Goal: Task Accomplishment & Management: Manage account settings

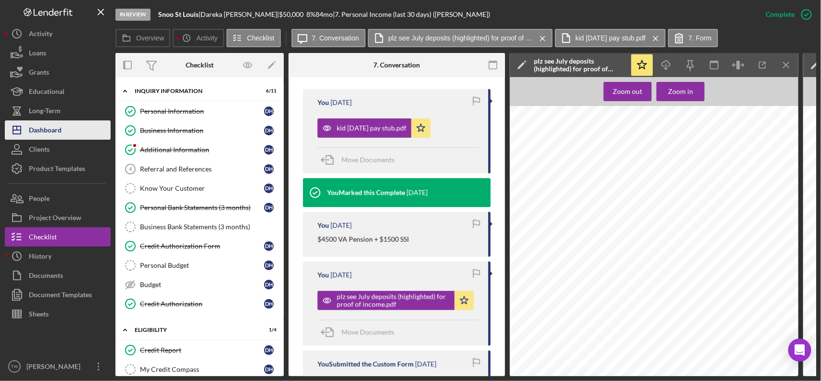
click at [54, 131] on div "Dashboard" at bounding box center [45, 131] width 33 height 22
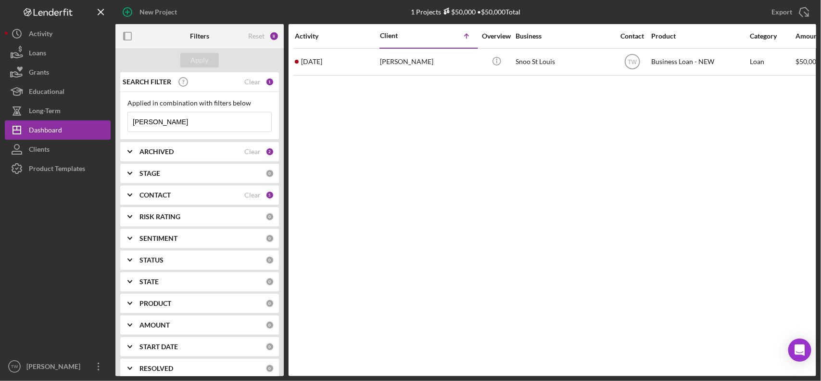
click at [184, 122] on input "[PERSON_NAME]" at bounding box center [199, 121] width 143 height 19
click at [185, 124] on input "[PERSON_NAME]" at bounding box center [199, 121] width 143 height 19
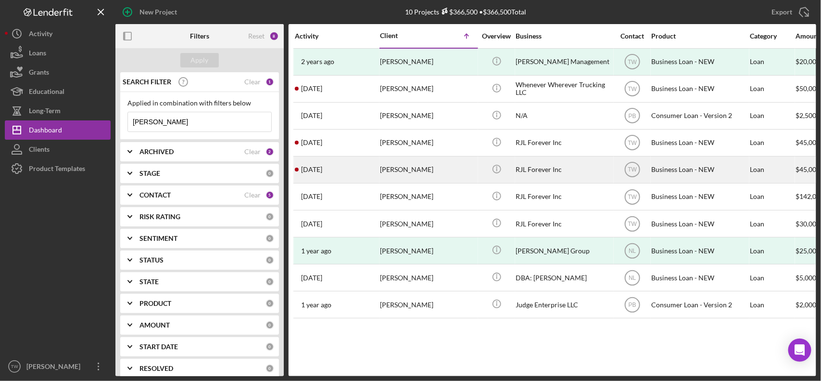
type input "[PERSON_NAME]"
click at [394, 177] on div "[PERSON_NAME]" at bounding box center [428, 169] width 96 height 25
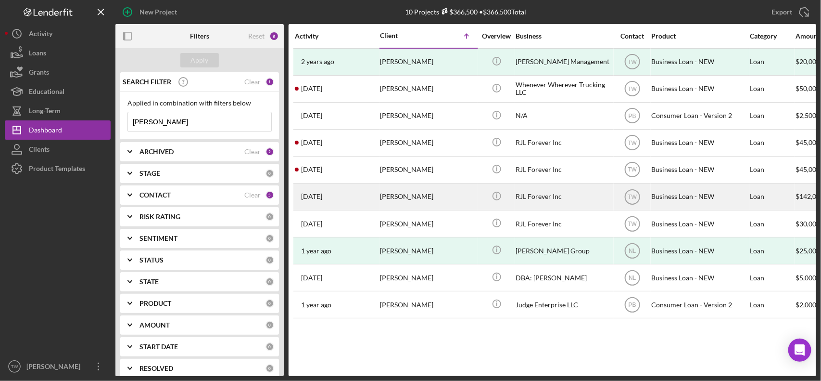
click at [414, 198] on div "[PERSON_NAME]" at bounding box center [428, 196] width 96 height 25
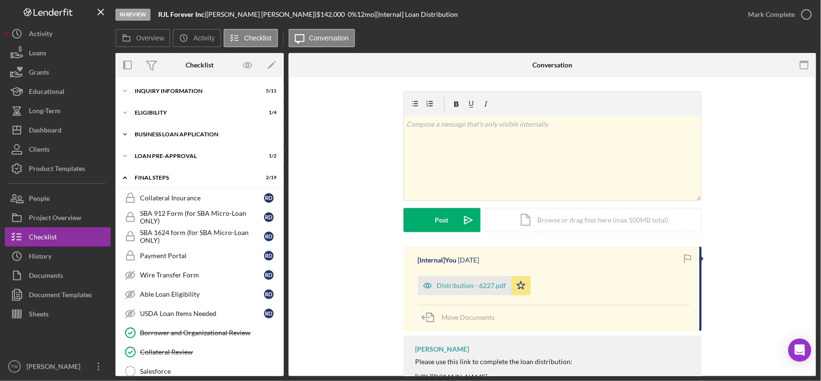
click at [176, 130] on div "Icon/Expander BUSINESS LOAN APPLICATION 11 / 27" at bounding box center [199, 134] width 168 height 19
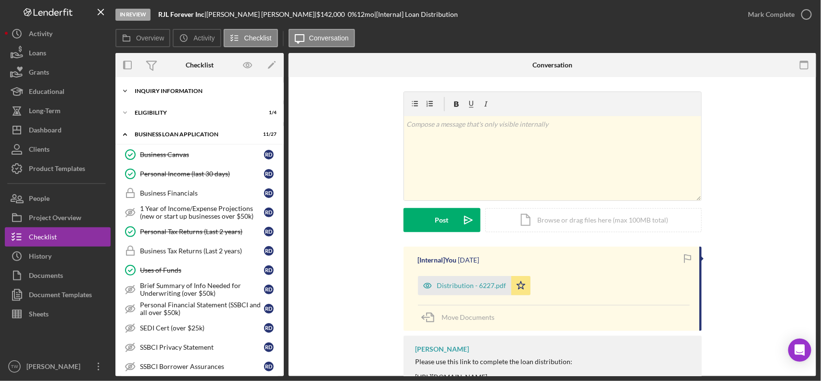
click at [159, 100] on div "Icon/Expander INQUIRY INFORMATION 5 / 11" at bounding box center [199, 90] width 168 height 19
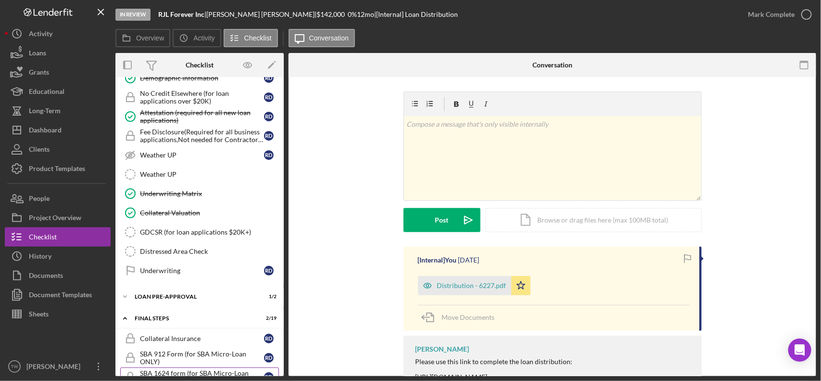
scroll to position [722, 0]
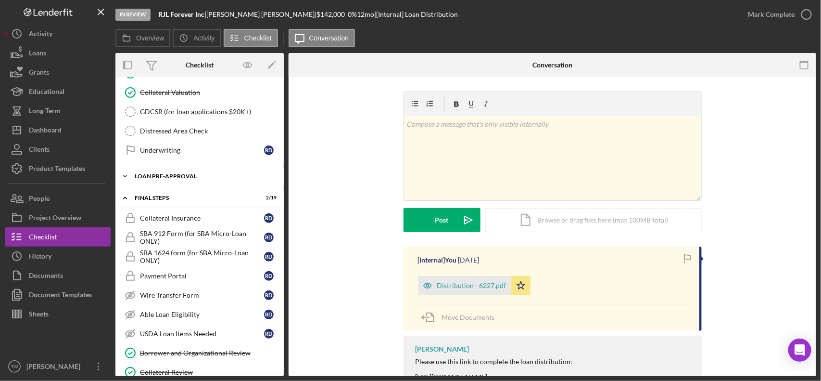
click at [174, 186] on div "Icon/Expander LOAN PRE-APPROVAL 1 / 2" at bounding box center [199, 175] width 168 height 19
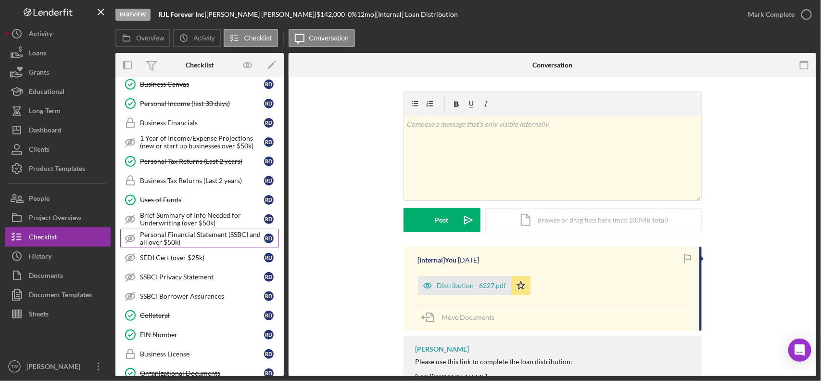
scroll to position [167, 0]
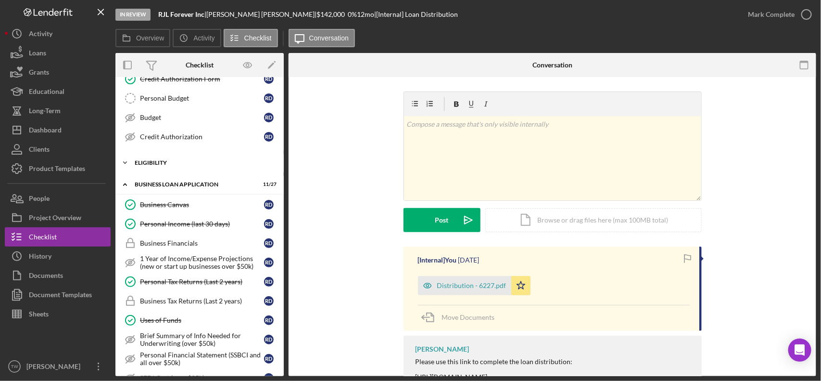
click at [191, 164] on div "ELIGIBILITY" at bounding box center [203, 163] width 137 height 6
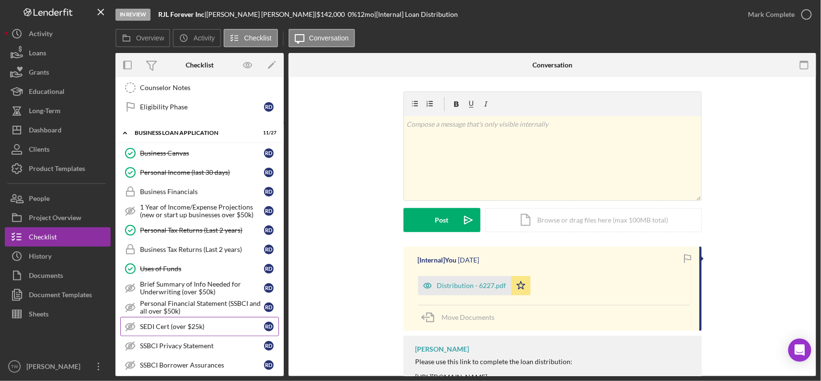
scroll to position [421, 0]
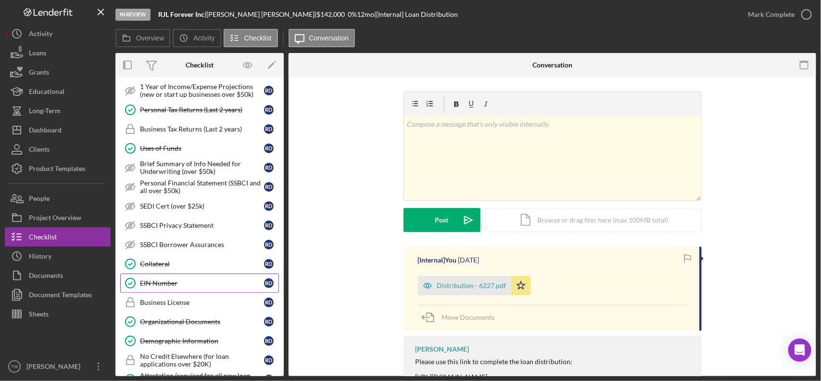
click at [169, 283] on link "EIN Number EIN Number R D" at bounding box center [199, 282] width 159 height 19
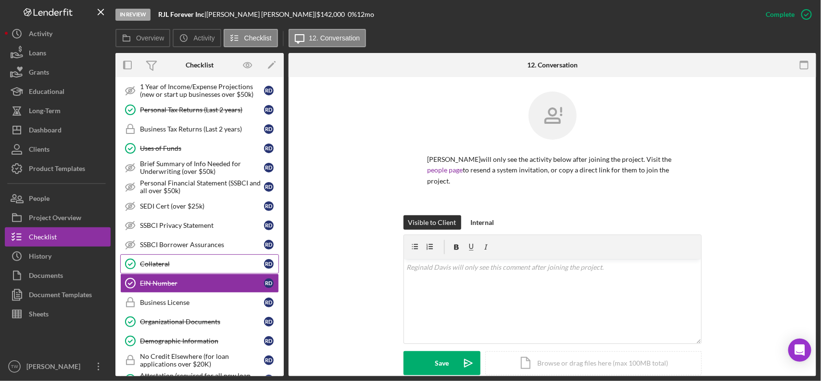
click at [162, 267] on div "Collateral" at bounding box center [202, 264] width 124 height 8
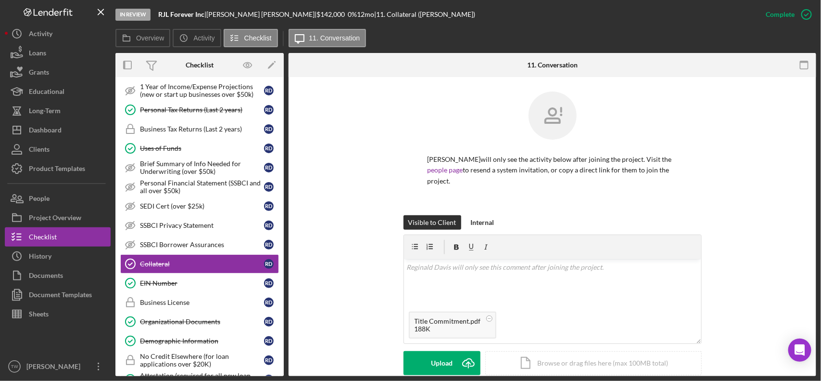
scroll to position [237, 0]
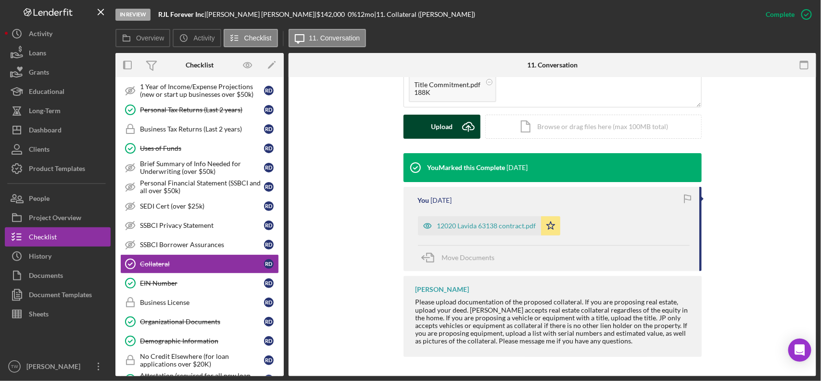
click at [438, 113] on form "v Color teal Color pink Remove color Add row above Add row below Add column bef…" at bounding box center [553, 68] width 298 height 140
click at [434, 125] on div "Upload" at bounding box center [442, 126] width 22 height 24
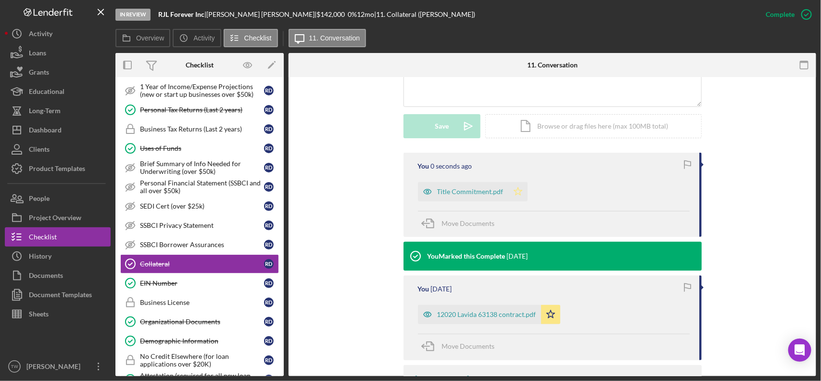
click at [522, 189] on icon "Icon/Star" at bounding box center [517, 191] width 19 height 19
click at [758, 217] on div "You 10 seconds ago Title Commitment.pdf Icon/Star Move Documents You Marked thi…" at bounding box center [552, 301] width 499 height 297
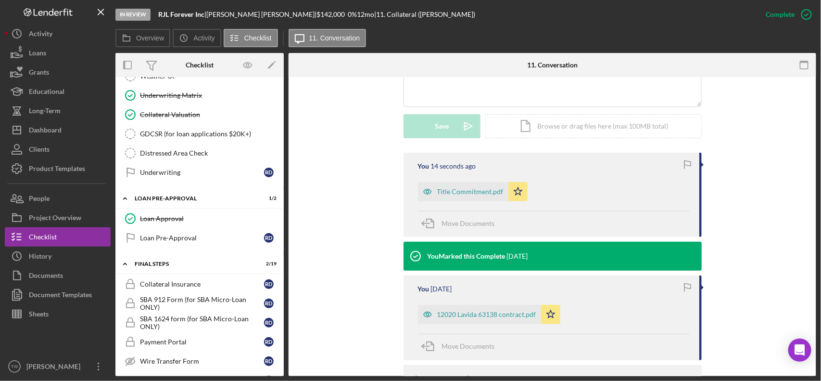
scroll to position [1022, 0]
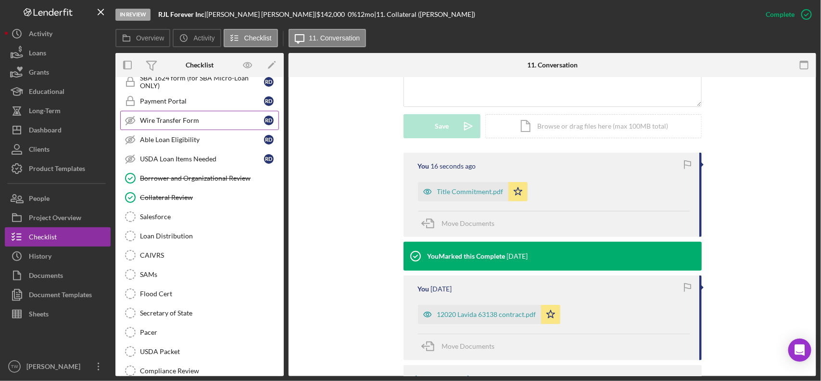
click at [207, 127] on link "Wire Transfer Form Wire Transfer Form R D" at bounding box center [199, 120] width 159 height 19
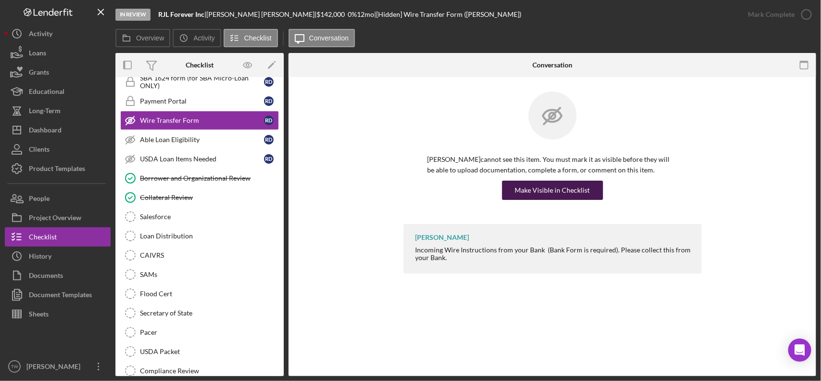
click at [570, 190] on div "Make Visible in Checklist" at bounding box center [552, 189] width 75 height 19
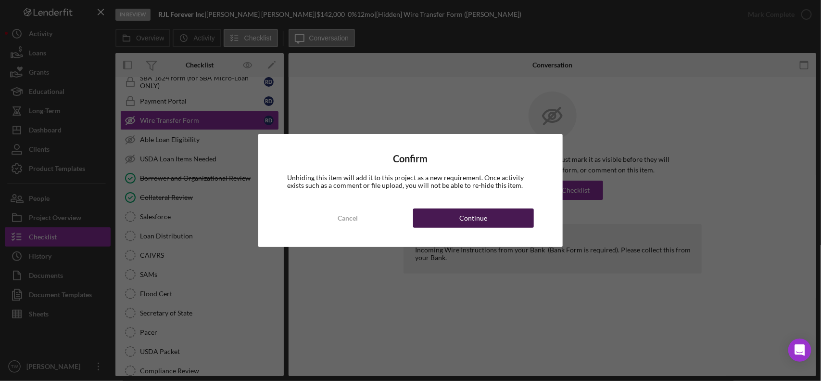
click at [509, 215] on button "Continue" at bounding box center [473, 217] width 121 height 19
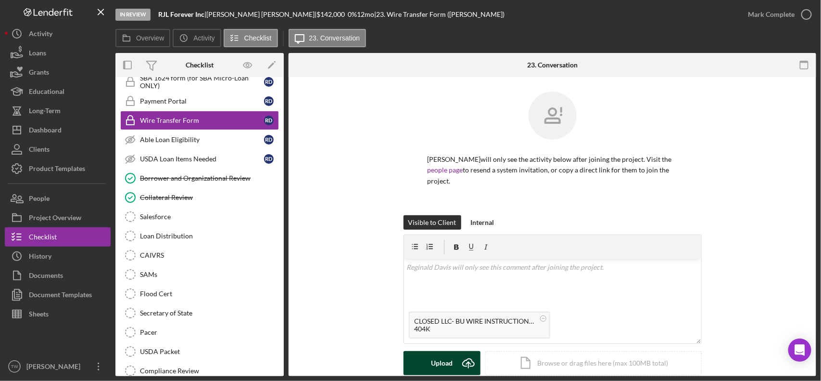
click at [433, 364] on div "Upload" at bounding box center [442, 363] width 22 height 24
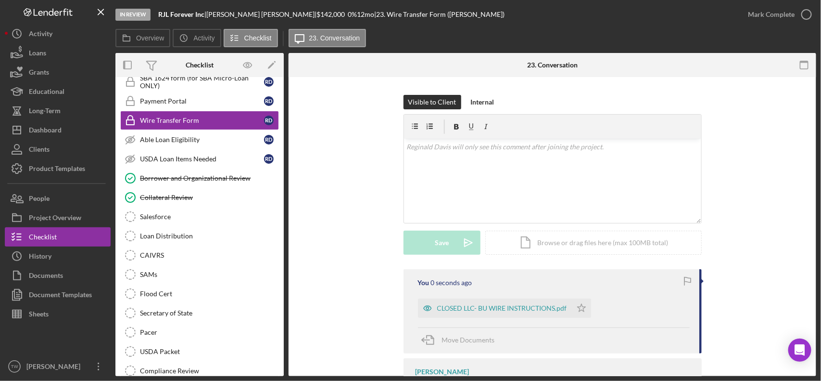
scroll to position [172, 0]
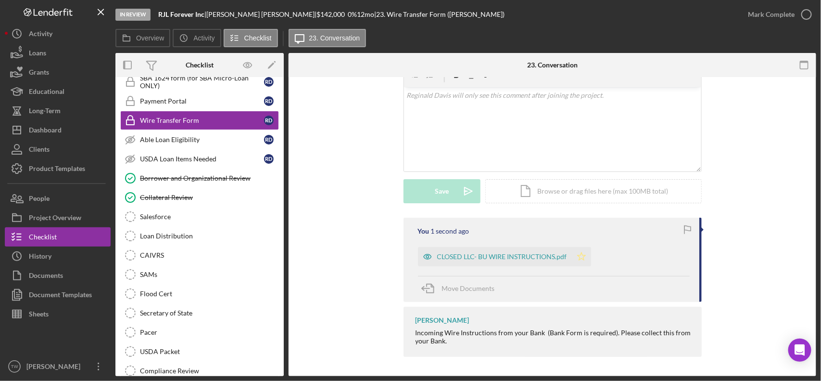
click at [581, 254] on icon "Icon/Star" at bounding box center [581, 256] width 19 height 19
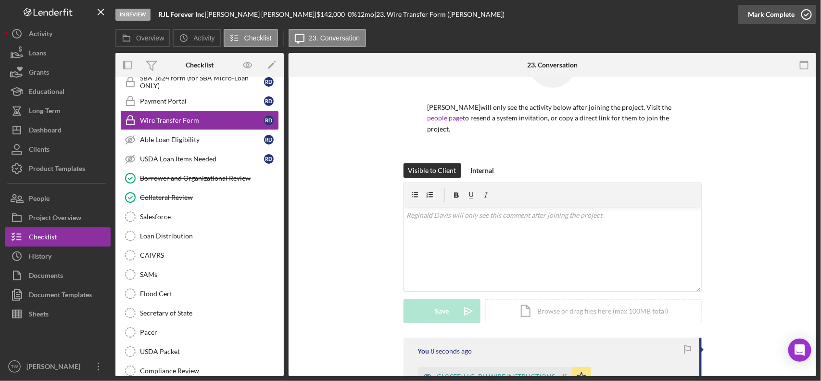
click at [760, 13] on div "Mark Complete" at bounding box center [771, 14] width 47 height 19
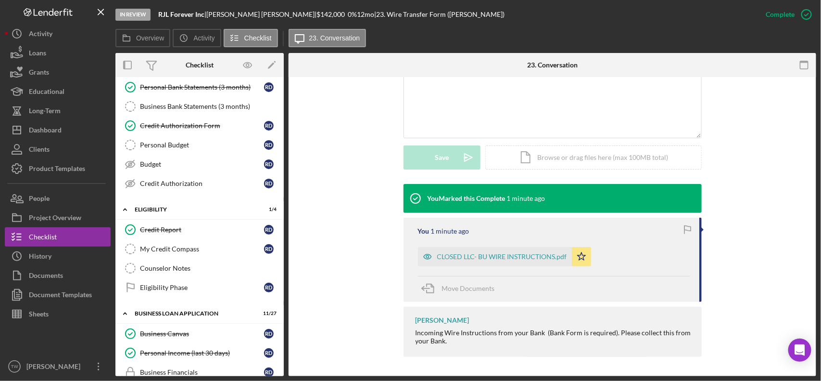
scroll to position [0, 0]
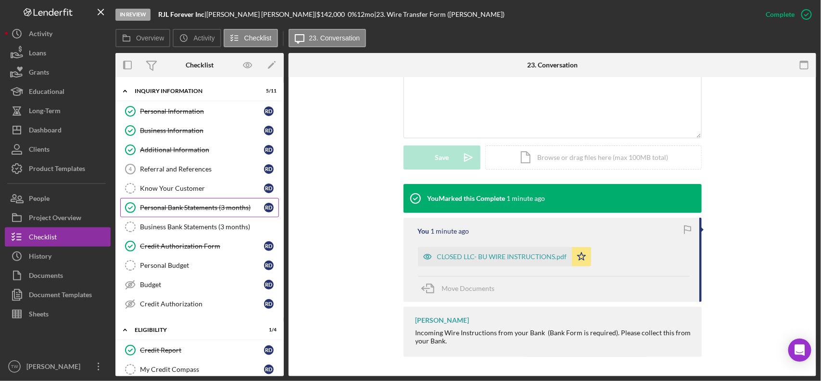
click at [198, 217] on link "Personal Bank Statements (3 months) Personal Bank Statements (3 months) R D" at bounding box center [199, 207] width 159 height 19
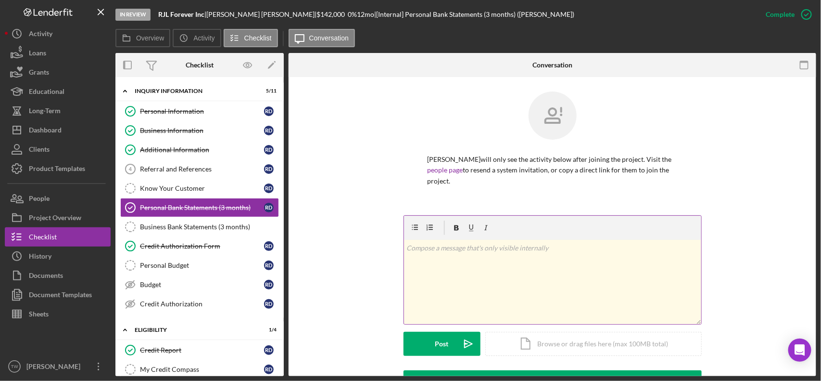
click at [525, 278] on div "v Color teal Color pink Remove color Add row above Add row below Add column bef…" at bounding box center [552, 282] width 297 height 84
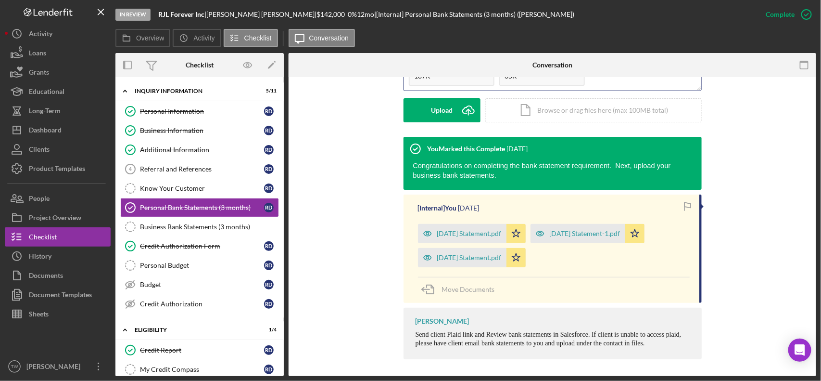
scroll to position [53, 0]
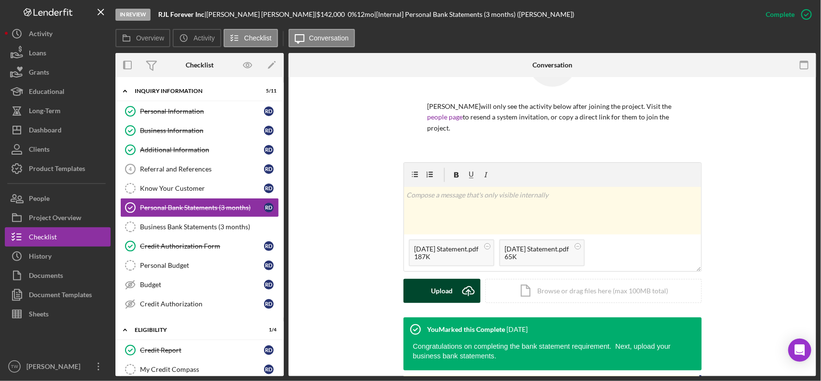
click at [435, 285] on div "Upload" at bounding box center [442, 291] width 22 height 24
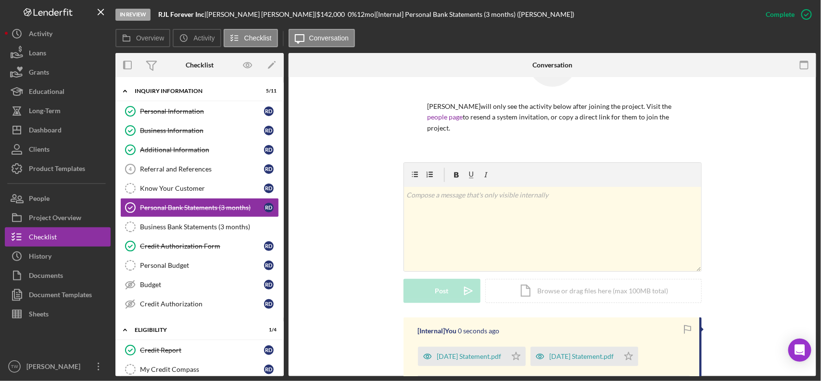
scroll to position [293, 0]
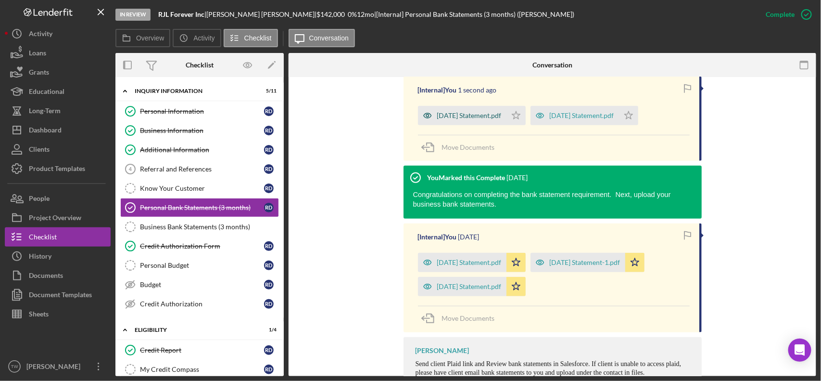
click at [507, 108] on div "[DATE] Statement.pdf" at bounding box center [462, 115] width 89 height 19
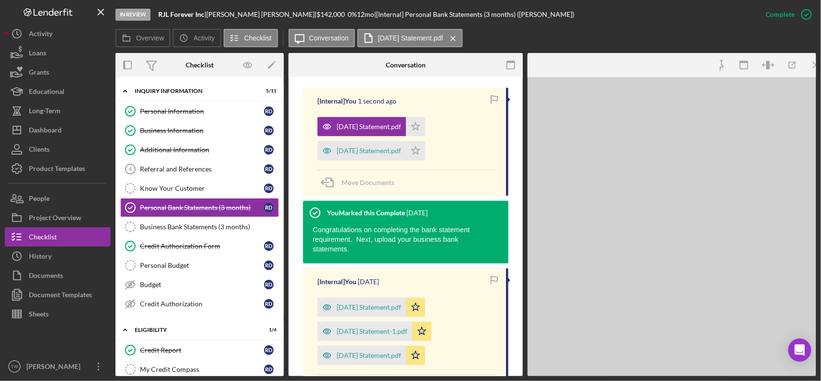
scroll to position [304, 0]
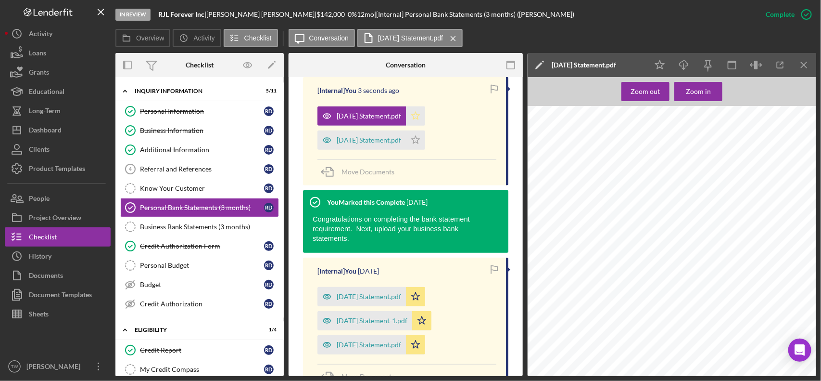
click at [425, 119] on icon "Icon/Star" at bounding box center [415, 115] width 19 height 19
click at [424, 140] on icon "Icon/Star" at bounding box center [415, 139] width 19 height 19
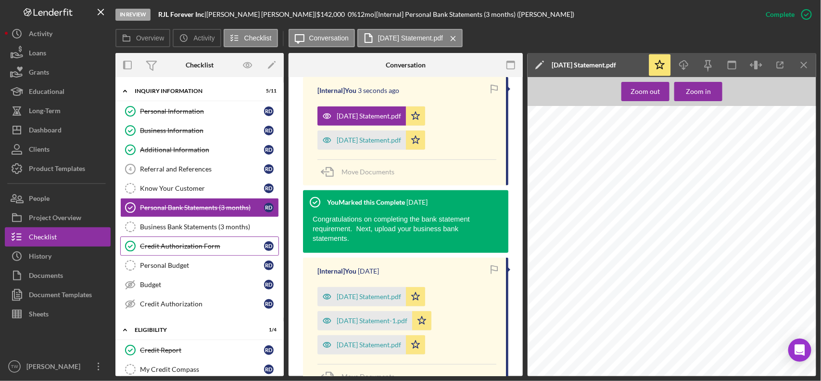
scroll to position [241, 0]
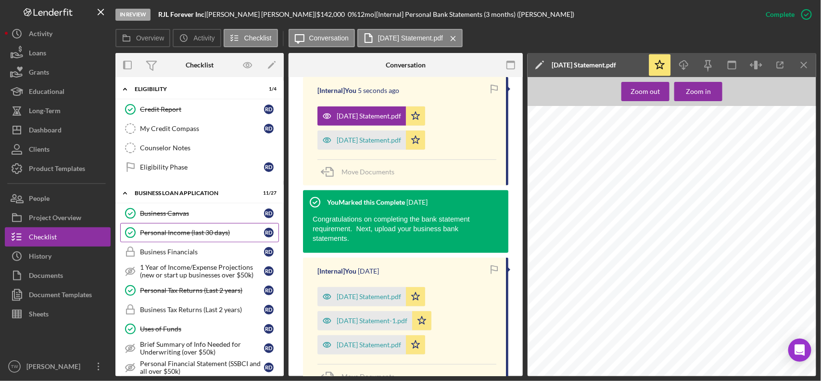
click at [207, 234] on div "Personal Income (last 30 days)" at bounding box center [202, 233] width 124 height 8
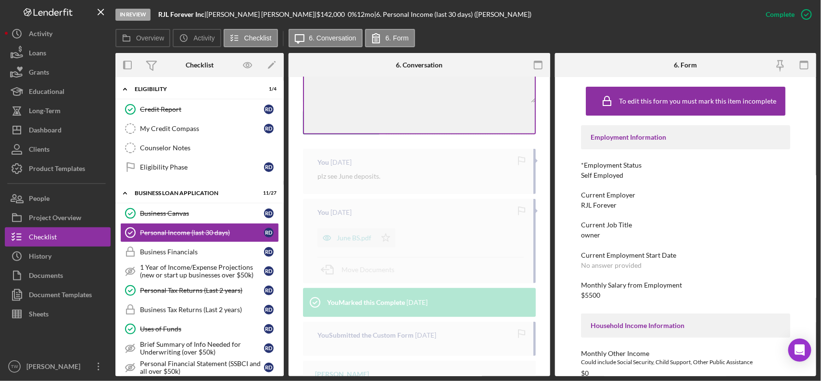
scroll to position [239, 0]
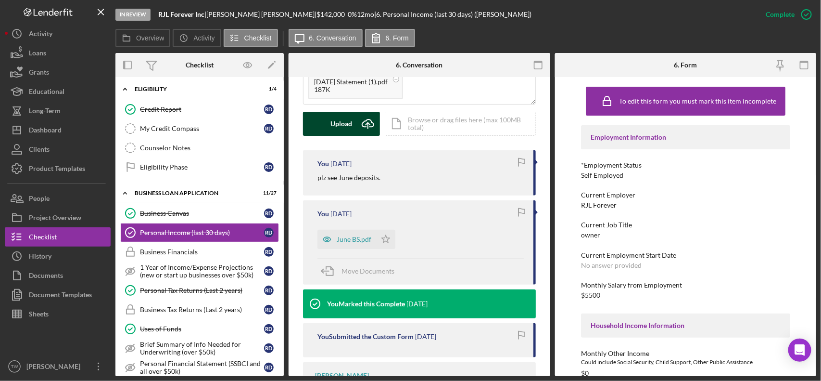
click at [338, 128] on div "Upload" at bounding box center [342, 124] width 22 height 24
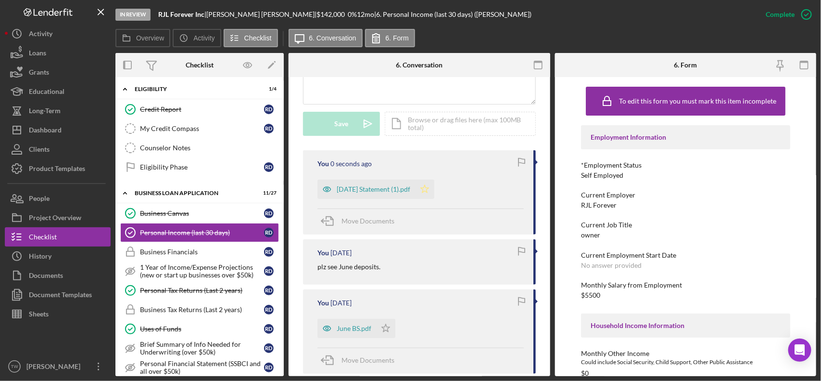
click at [434, 185] on icon "Icon/Star" at bounding box center [424, 188] width 19 height 19
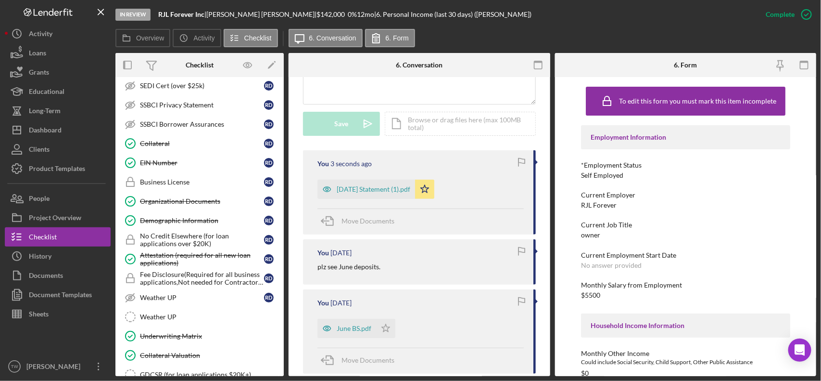
scroll to position [902, 0]
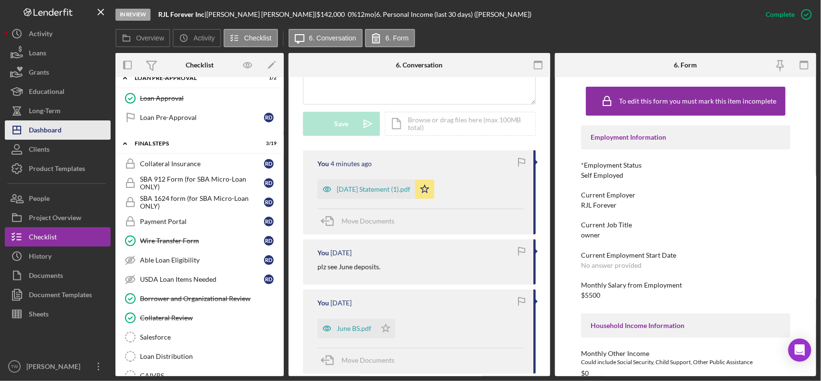
drag, startPoint x: 39, startPoint y: 128, endPoint x: 43, endPoint y: 123, distance: 6.9
click at [39, 128] on div "Dashboard" at bounding box center [45, 131] width 33 height 22
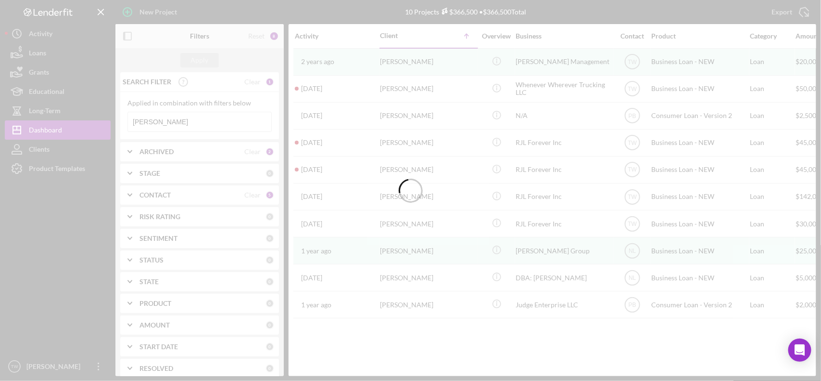
click at [176, 121] on div at bounding box center [410, 190] width 821 height 381
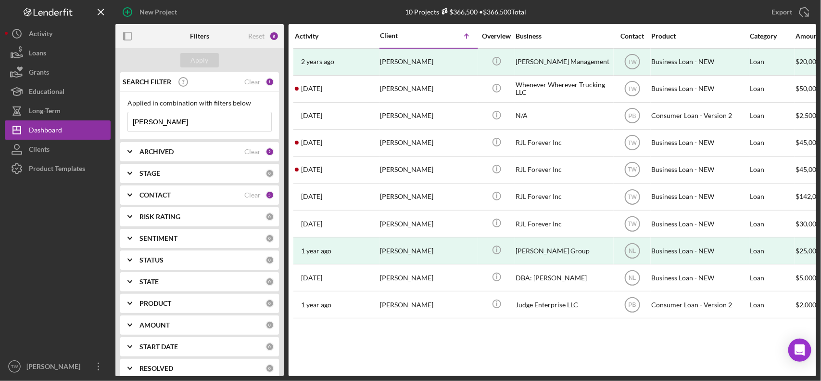
click at [176, 121] on input "[PERSON_NAME]" at bounding box center [199, 121] width 143 height 19
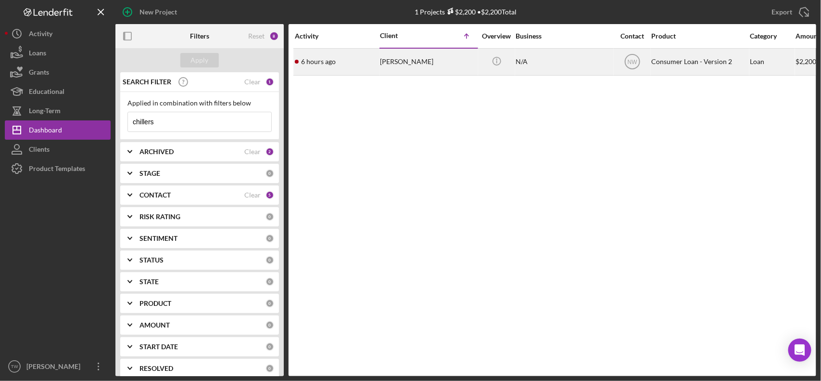
type input "chillers"
click at [365, 64] on div "6 hours ago [PERSON_NAME]" at bounding box center [337, 61] width 84 height 25
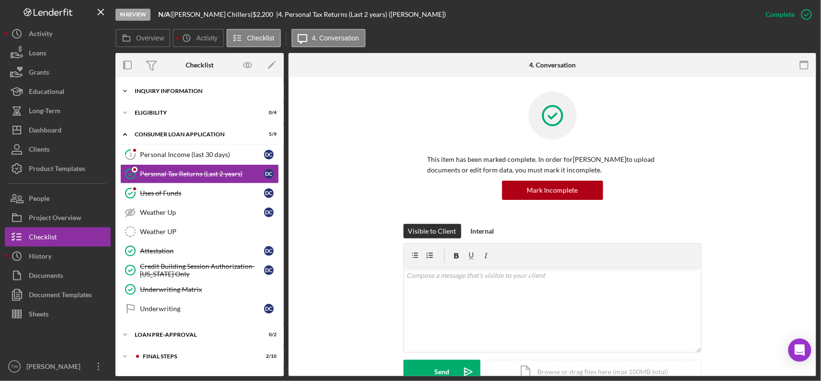
click at [198, 90] on div "Inquiry Information" at bounding box center [203, 91] width 137 height 6
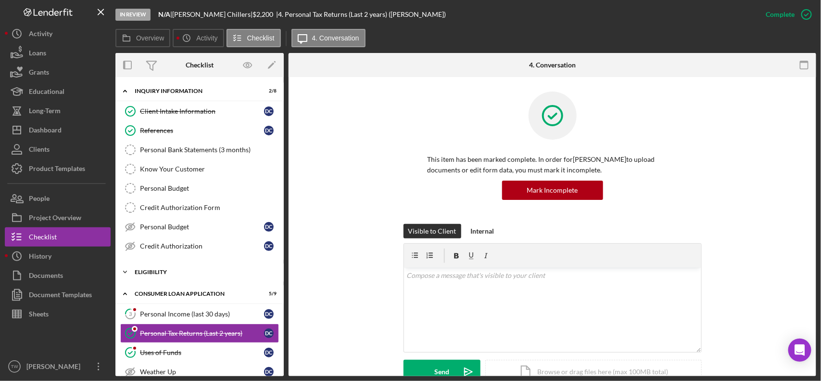
click at [168, 273] on div "Eligibility" at bounding box center [203, 272] width 137 height 6
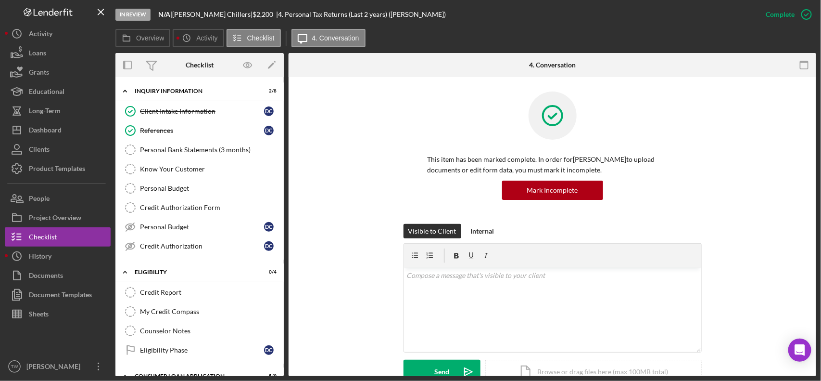
scroll to position [263, 0]
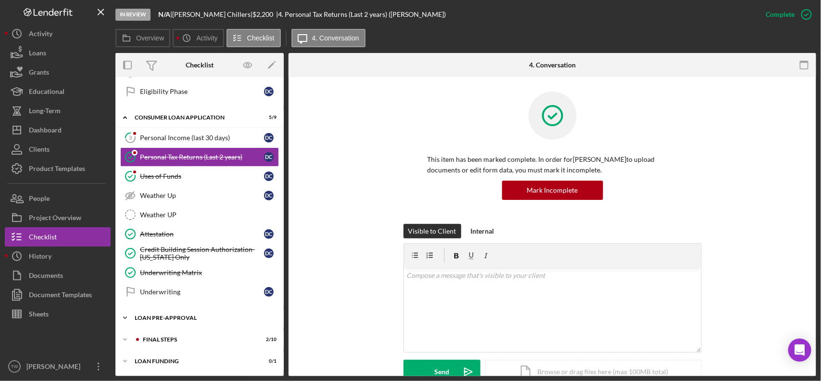
click at [153, 312] on div "Icon/Expander Loan Pre-Approval 0 / 2" at bounding box center [199, 317] width 168 height 19
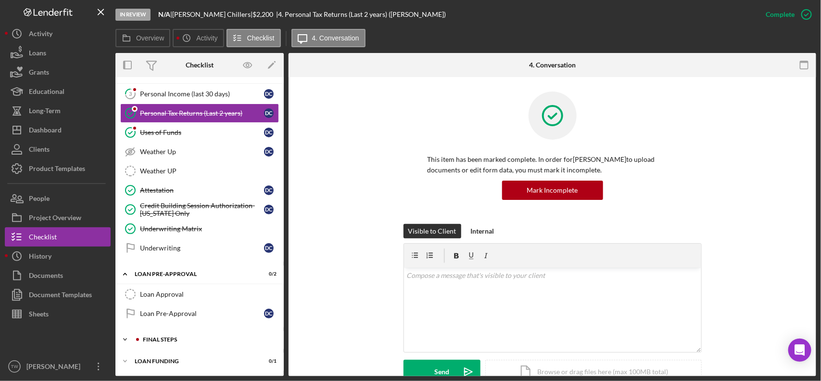
click at [166, 339] on div "FINAL STEPS" at bounding box center [207, 339] width 129 height 6
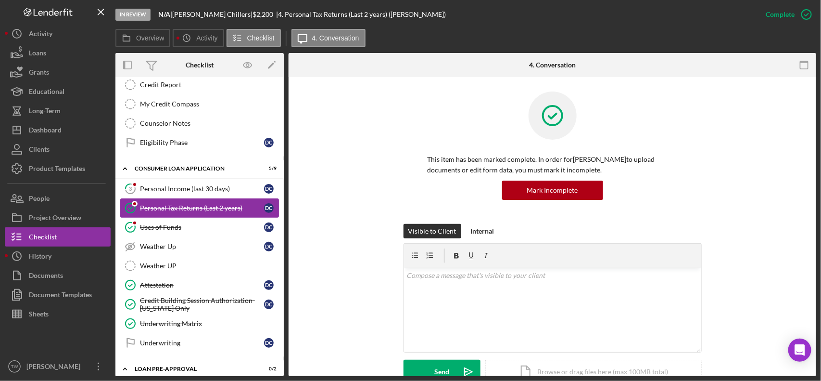
scroll to position [147, 0]
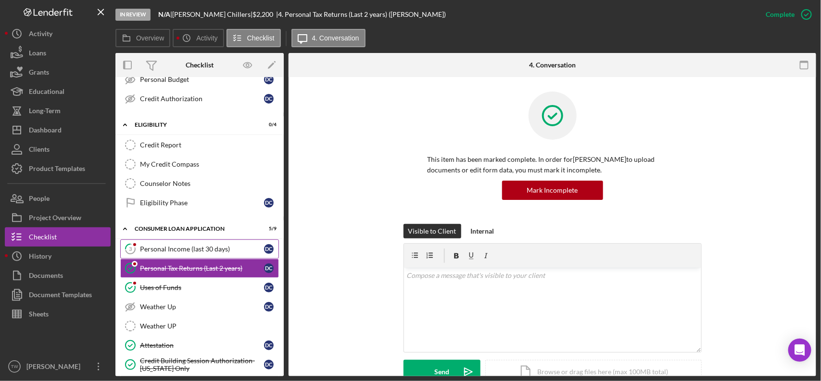
click at [189, 251] on div "Personal Income (last 30 days)" at bounding box center [202, 249] width 124 height 8
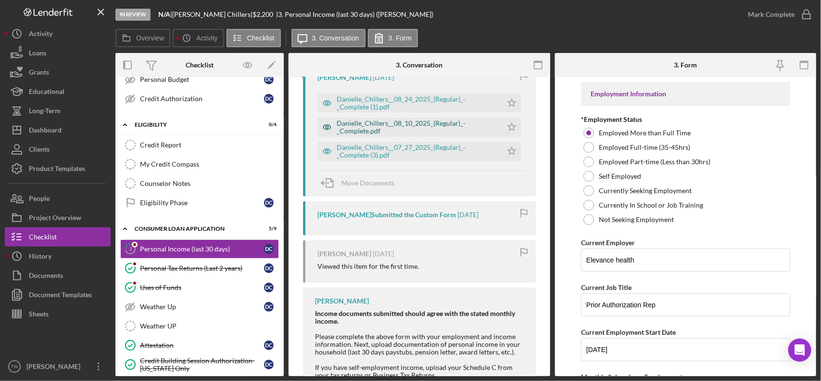
scroll to position [120, 0]
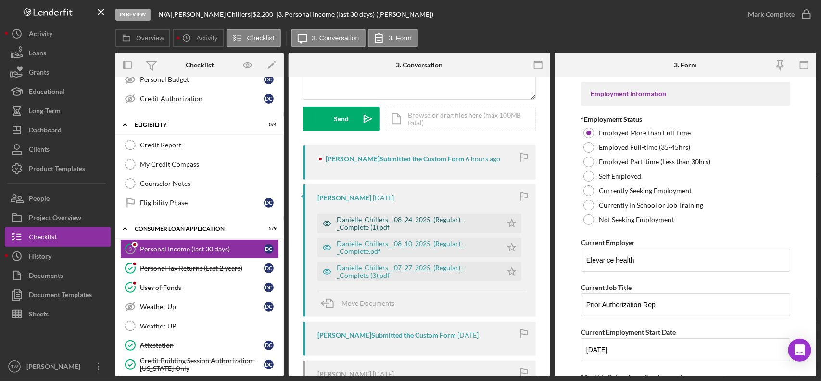
click at [445, 224] on div "Danielle_Chillers__08_24_2025_(Regular)_-_Complete (1).pdf" at bounding box center [417, 223] width 161 height 15
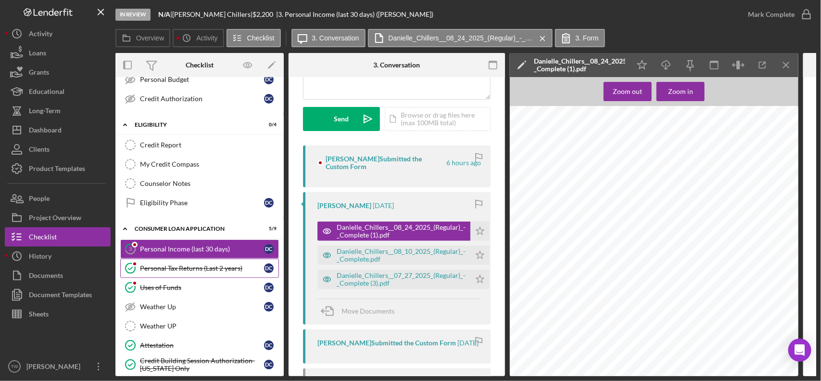
click at [195, 269] on div "Personal Tax Returns (Last 2 years)" at bounding box center [202, 268] width 124 height 8
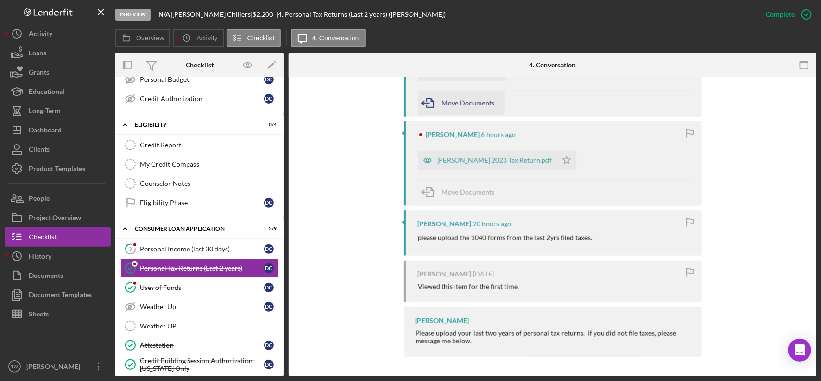
scroll to position [369, 0]
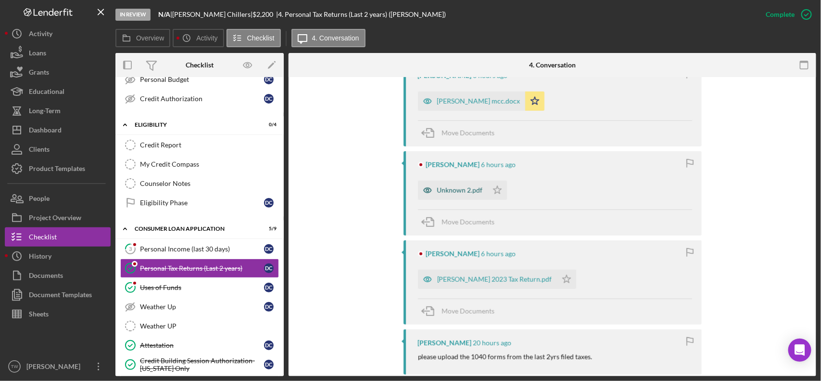
click at [472, 191] on div "Unknown 2.pdf" at bounding box center [460, 190] width 46 height 8
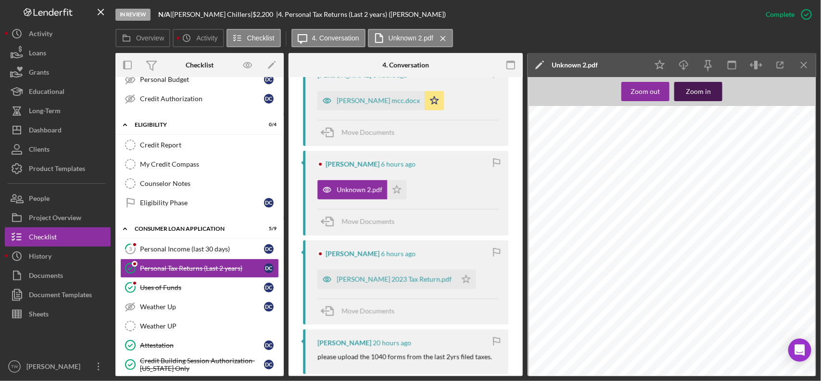
click at [700, 88] on div "Zoom in" at bounding box center [698, 91] width 25 height 19
click at [764, 365] on div "Page 1/7 This Product Contains Sensitive Taxpayer Data Form 1040 Tax Return Tra…" at bounding box center [699, 349] width 343 height 486
click at [381, 289] on div "[PERSON_NAME] 2023 Tax Return.pdf" at bounding box center [387, 278] width 139 height 19
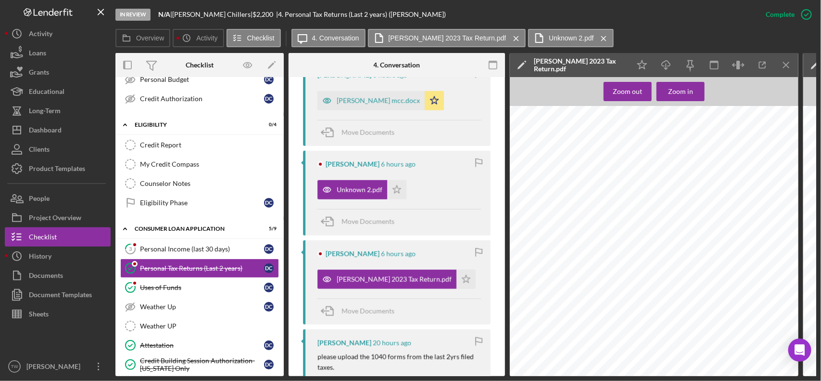
scroll to position [1203, 0]
click at [70, 128] on button "Icon/Dashboard Dashboard" at bounding box center [58, 129] width 106 height 19
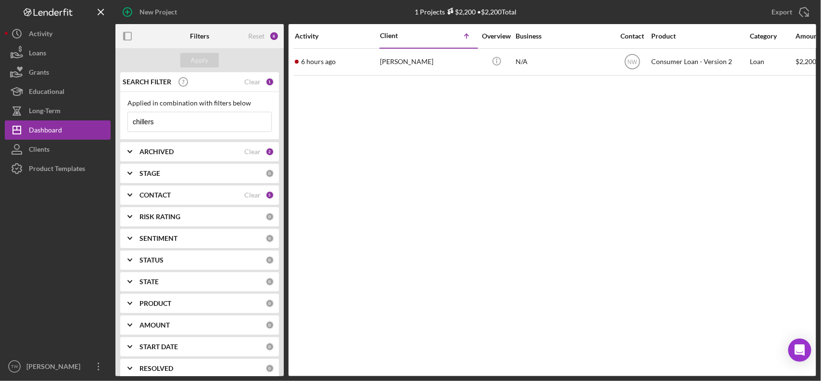
click at [176, 121] on input "chillers" at bounding box center [199, 121] width 143 height 19
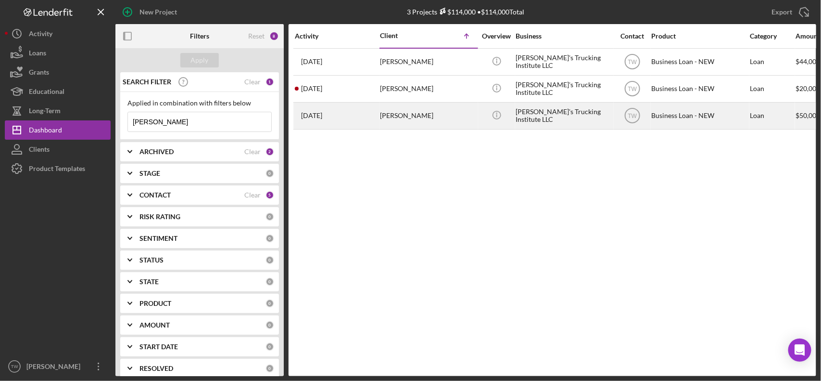
type input "[PERSON_NAME]"
click at [349, 109] on div "[DATE] [PERSON_NAME]" at bounding box center [337, 115] width 84 height 25
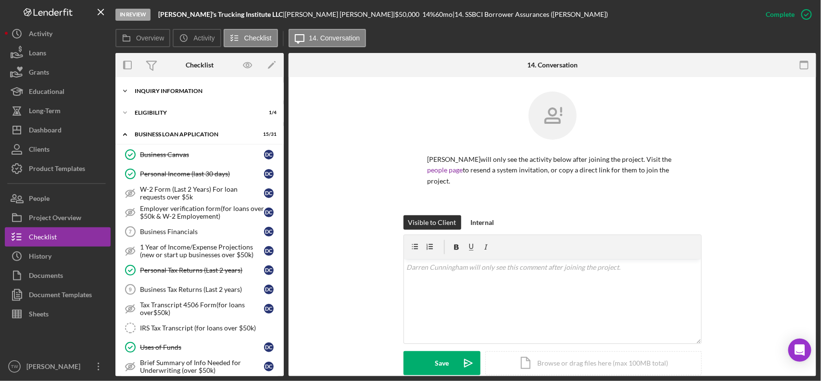
click at [216, 91] on div "INQUIRY INFORMATION" at bounding box center [203, 91] width 137 height 6
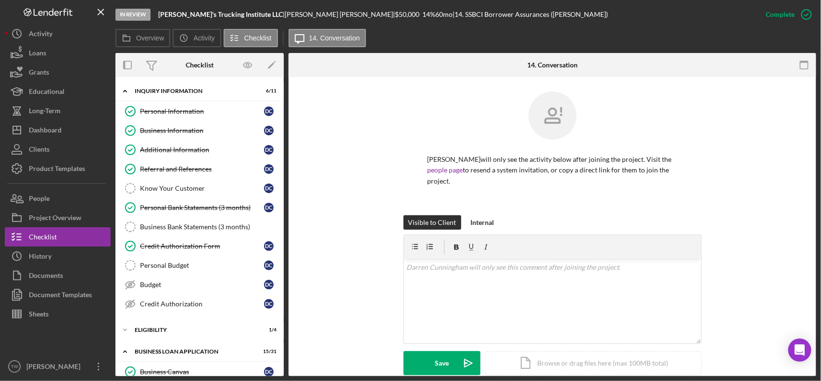
scroll to position [120, 0]
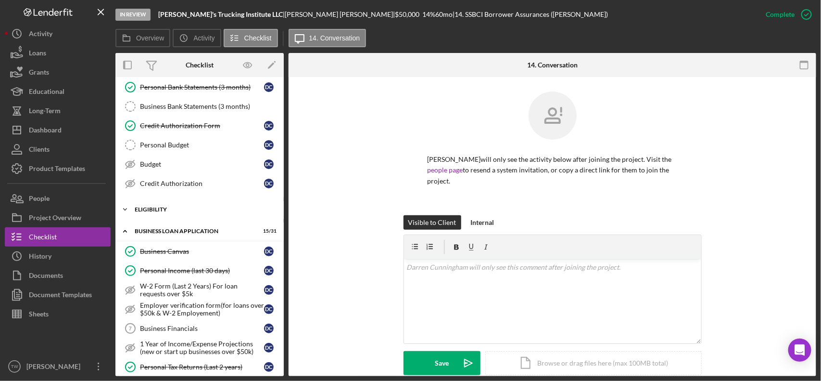
click at [194, 210] on div "ELIGIBILITY" at bounding box center [203, 209] width 137 height 6
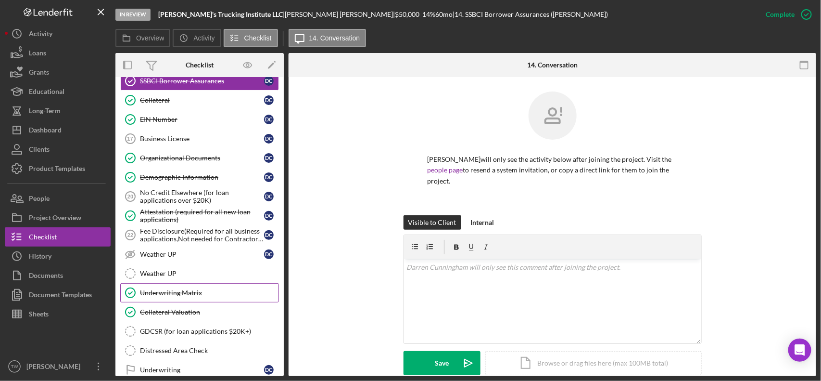
scroll to position [750, 0]
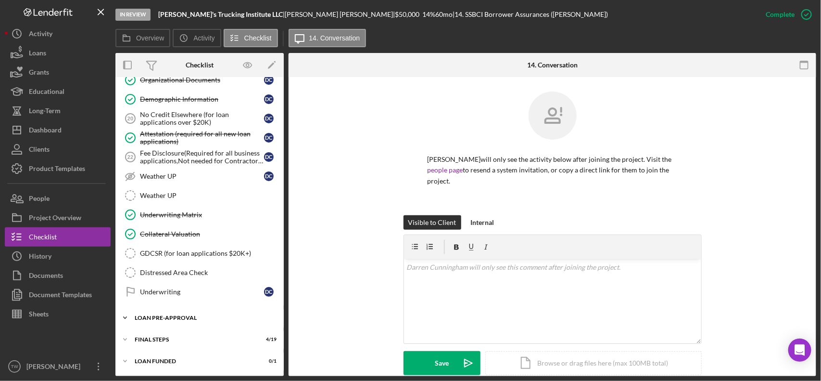
click at [179, 322] on div "Icon/Expander LOAN PRE-APPROVAL 1 / 2" at bounding box center [199, 317] width 168 height 19
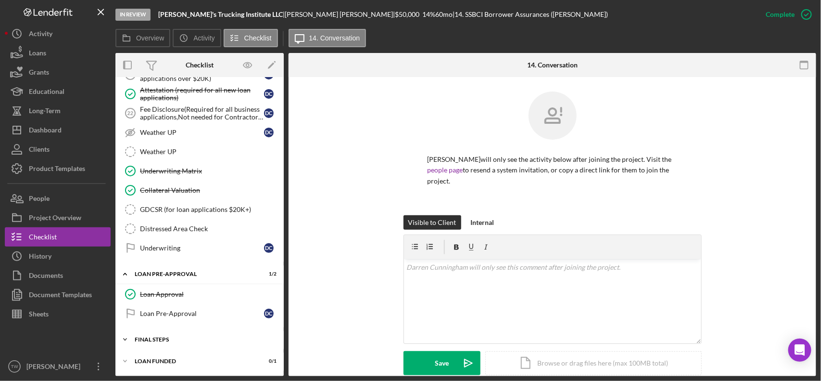
click at [175, 334] on div "Icon/Expander FINAL STEPS 4 / 19" at bounding box center [199, 339] width 168 height 19
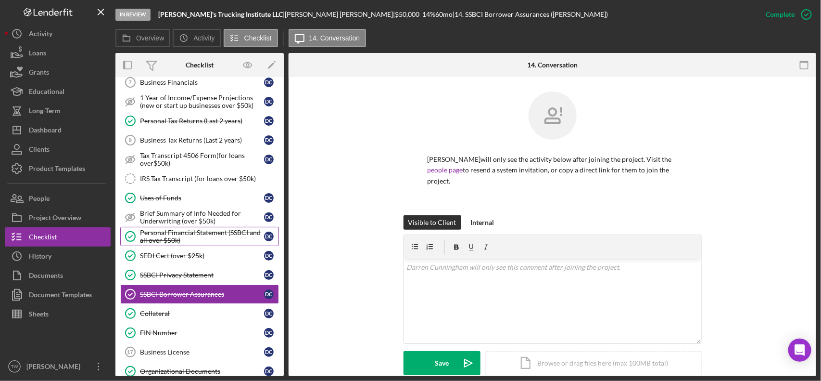
scroll to position [328, 0]
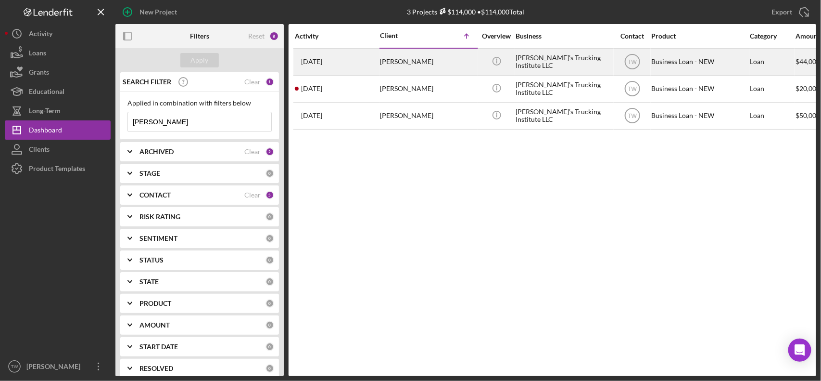
click at [388, 67] on div "[PERSON_NAME]" at bounding box center [428, 61] width 96 height 25
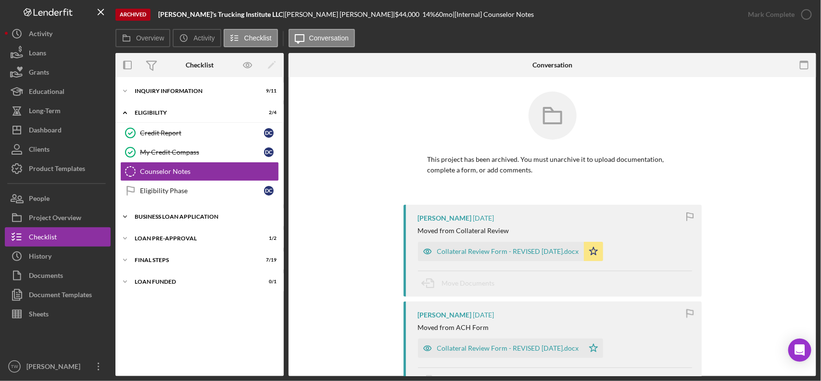
click at [173, 219] on div "BUSINESS LOAN APPLICATION" at bounding box center [203, 217] width 137 height 6
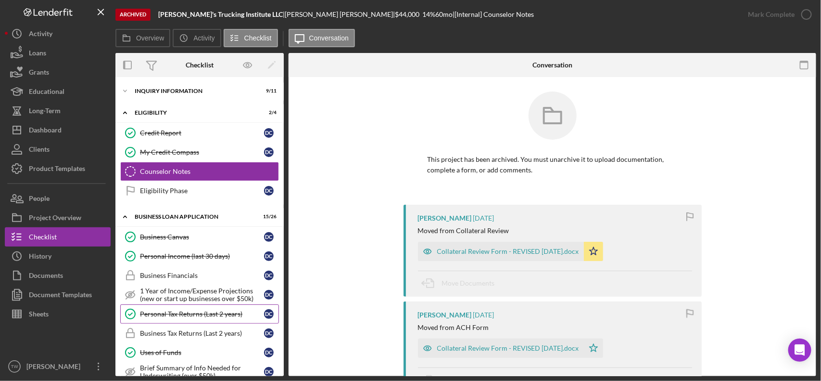
click at [206, 310] on link "Personal Tax Returns (Last 2 years) Personal Tax Returns (Last 2 years) D C" at bounding box center [199, 313] width 159 height 19
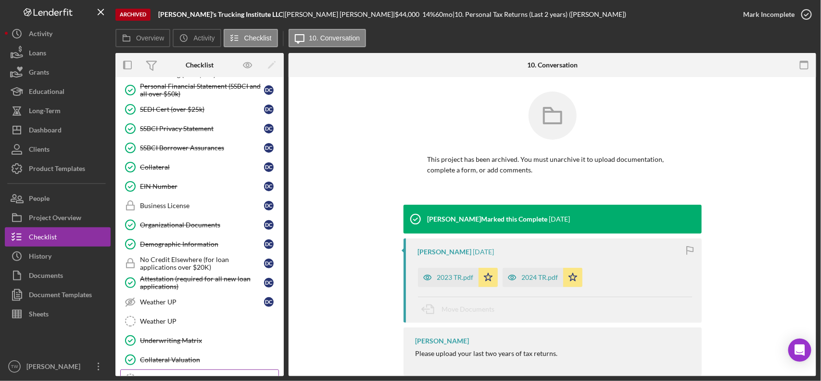
scroll to position [433, 0]
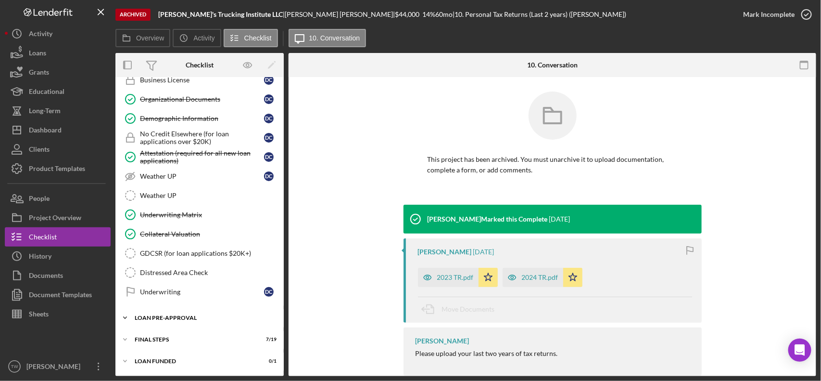
click at [173, 320] on div "Icon/Expander LOAN PRE-APPROVAL 1 / 2" at bounding box center [199, 317] width 168 height 19
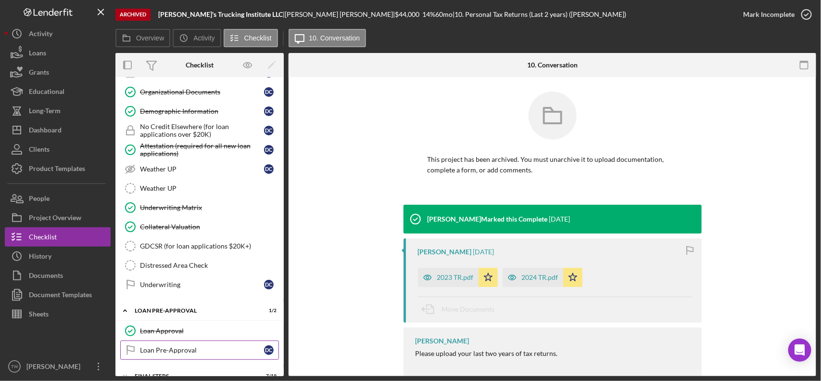
scroll to position [478, 0]
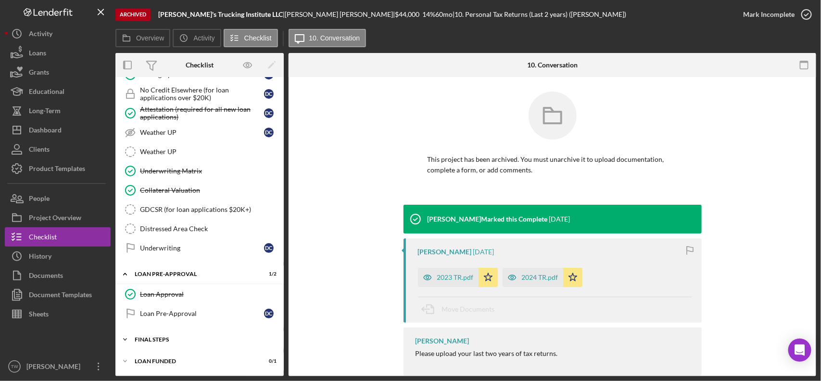
click at [171, 342] on div "FINAL STEPS" at bounding box center [203, 339] width 137 height 6
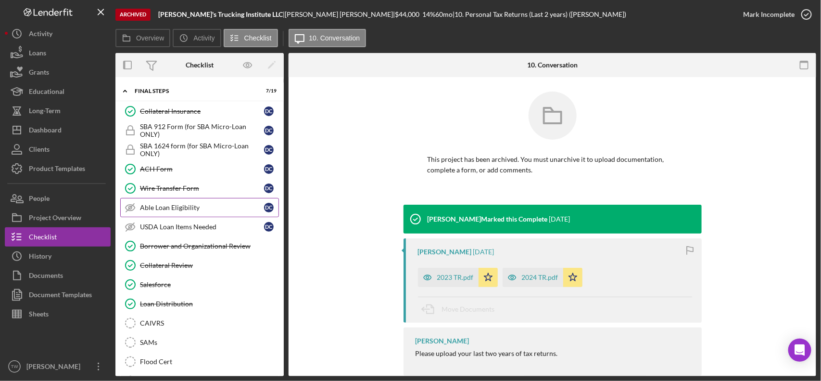
scroll to position [658, 0]
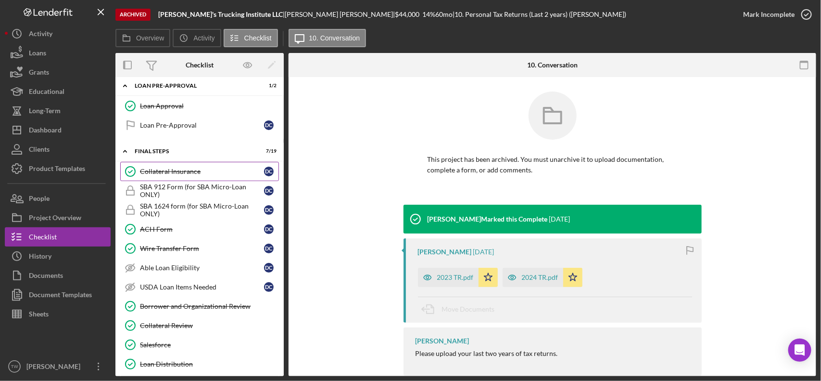
click at [179, 175] on div "Collateral Insurance" at bounding box center [202, 171] width 124 height 8
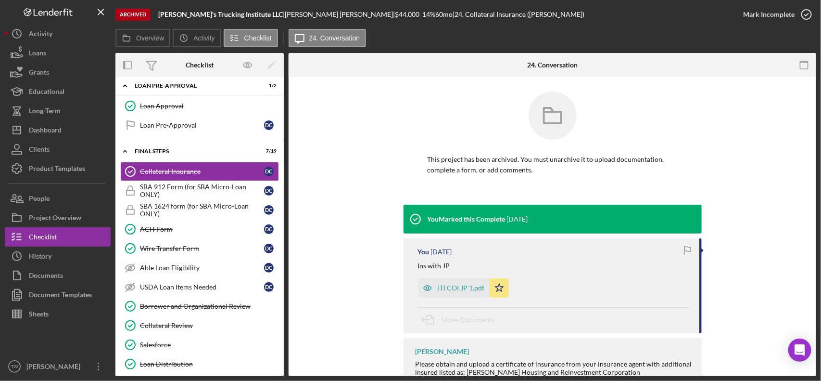
scroll to position [39, 0]
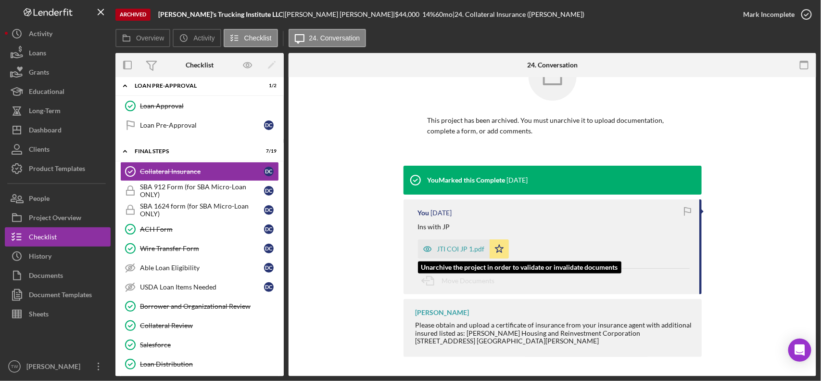
click at [460, 249] on div "JTI COI JP 1.pdf" at bounding box center [461, 249] width 48 height 8
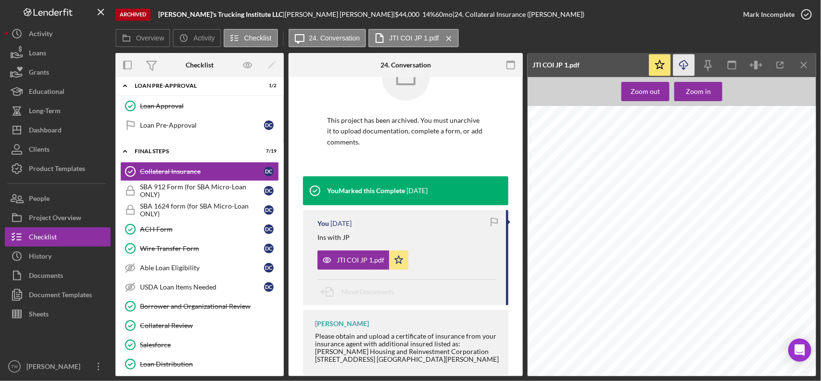
click at [681, 66] on icon "Icon/Download" at bounding box center [685, 65] width 22 height 22
click at [45, 127] on div "Dashboard" at bounding box center [45, 131] width 33 height 22
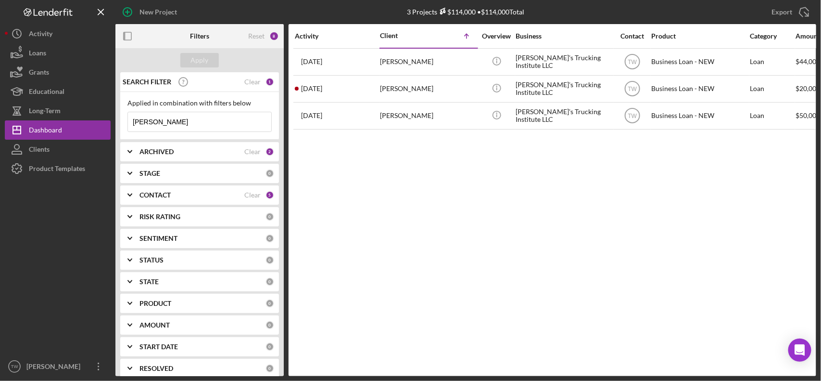
click at [176, 127] on input "[PERSON_NAME]" at bounding box center [199, 121] width 143 height 19
type input "d"
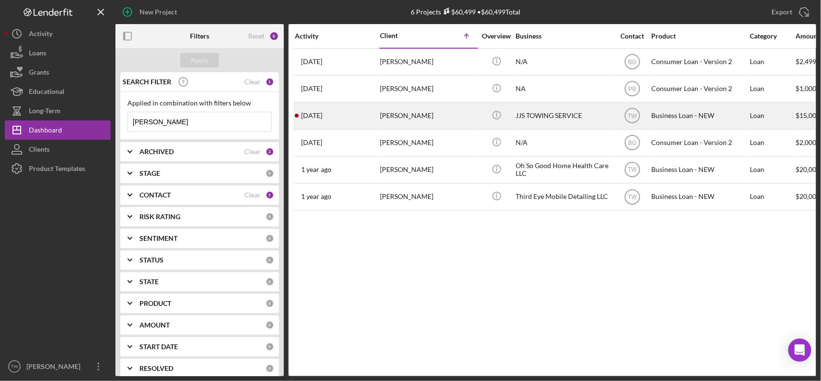
type input "[PERSON_NAME]"
click at [406, 118] on div "[PERSON_NAME]" at bounding box center [428, 115] width 96 height 25
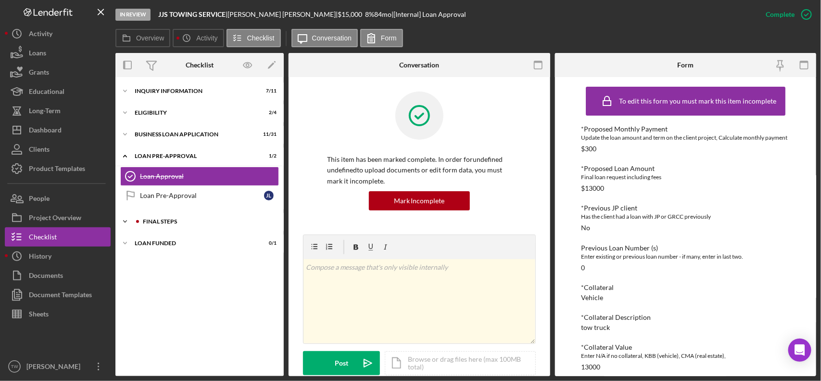
click at [193, 223] on div "FINAL STEPS" at bounding box center [207, 221] width 129 height 6
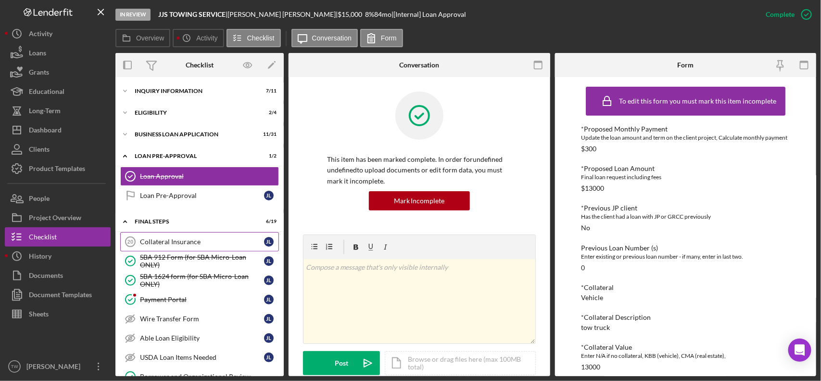
click at [179, 245] on div "Collateral Insurance" at bounding box center [202, 242] width 124 height 8
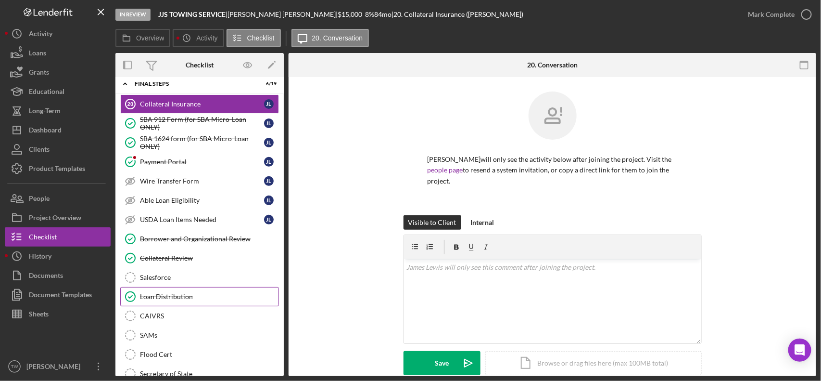
scroll to position [77, 0]
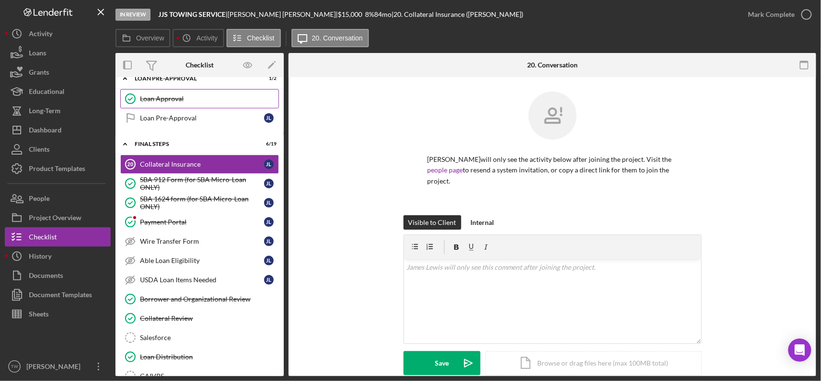
click at [189, 100] on div "Loan Approval" at bounding box center [209, 99] width 139 height 8
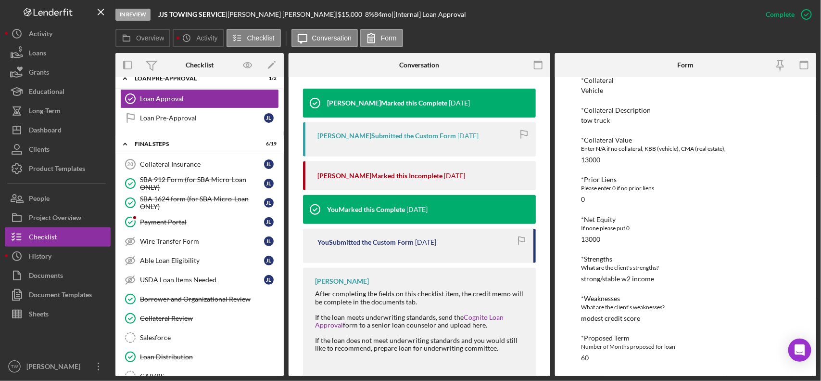
scroll to position [180, 0]
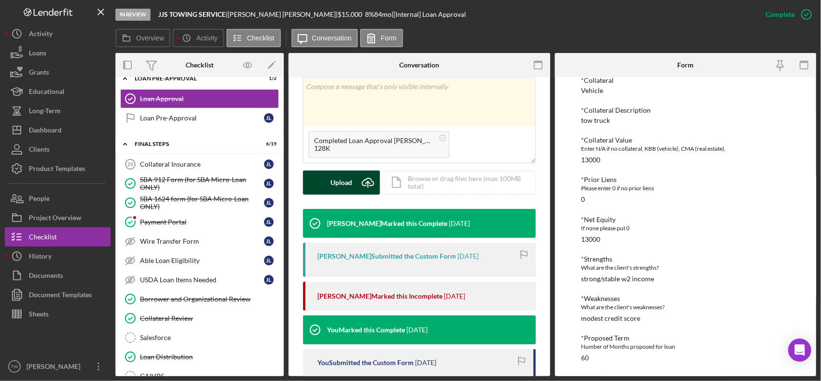
click at [320, 190] on button "Upload Icon/Upload" at bounding box center [341, 182] width 77 height 24
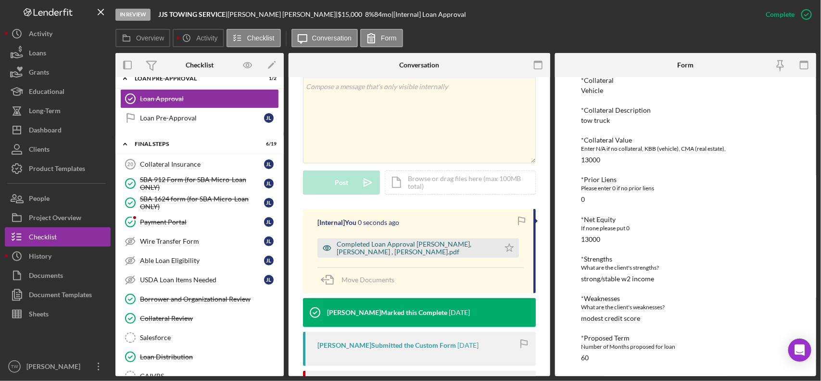
click at [435, 251] on div "Completed Loan Approval [PERSON_NAME], [PERSON_NAME] , [PERSON_NAME].pdf" at bounding box center [416, 247] width 158 height 15
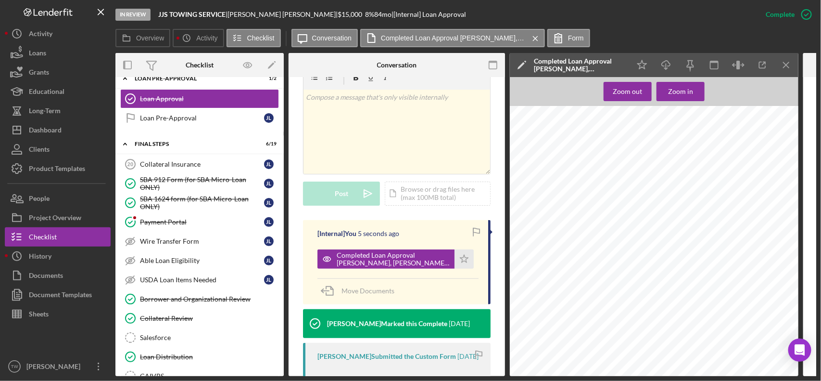
scroll to position [241, 0]
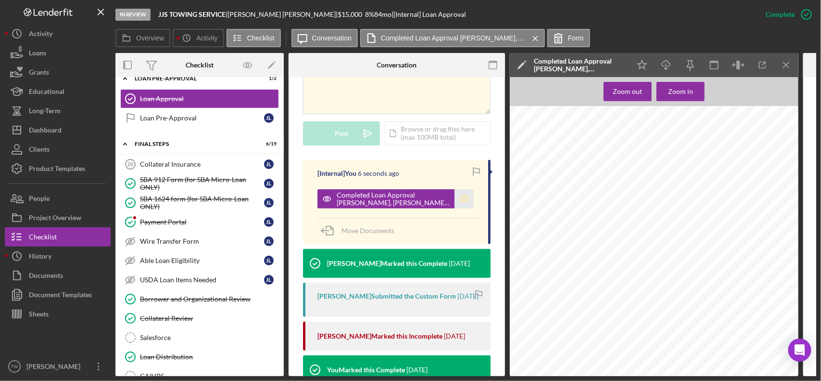
click at [467, 193] on icon "Icon/Star" at bounding box center [464, 198] width 19 height 19
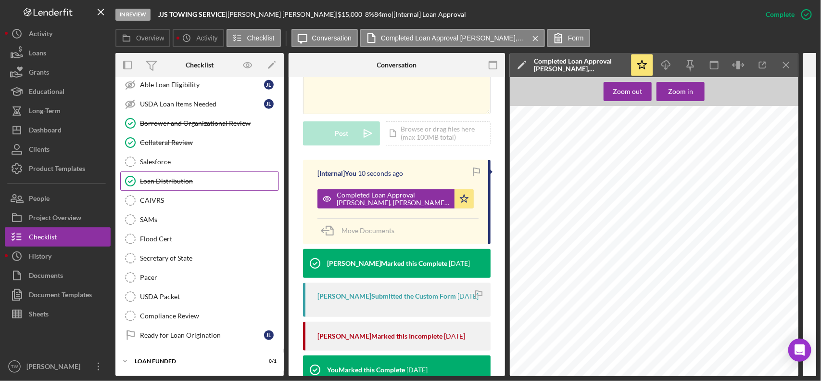
click at [177, 177] on div "Loan Distribution" at bounding box center [209, 181] width 139 height 8
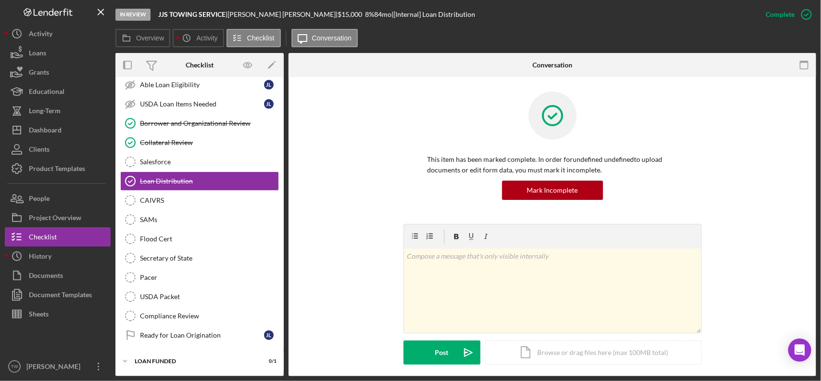
scroll to position [203, 0]
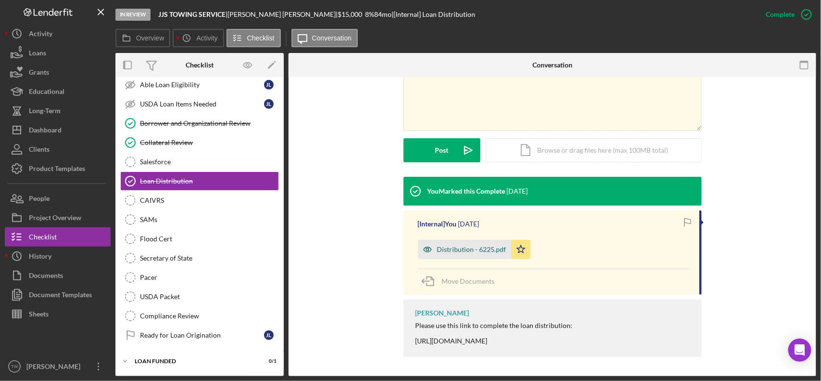
click at [476, 248] on div "Distribution - 6225.pdf" at bounding box center [471, 249] width 69 height 8
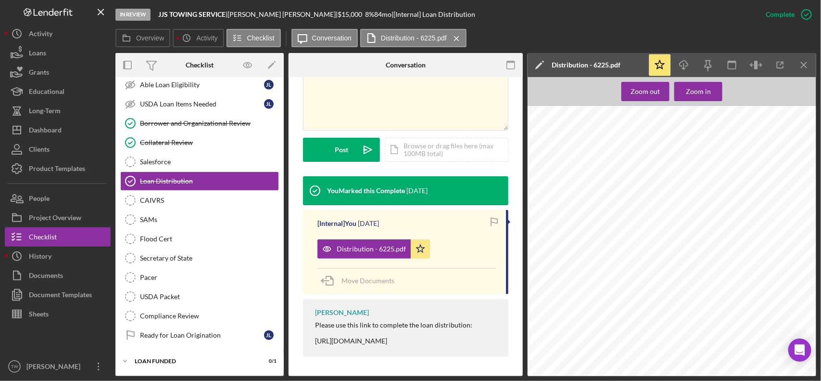
scroll to position [0, 0]
click at [690, 66] on icon "Icon/Download" at bounding box center [685, 65] width 22 height 22
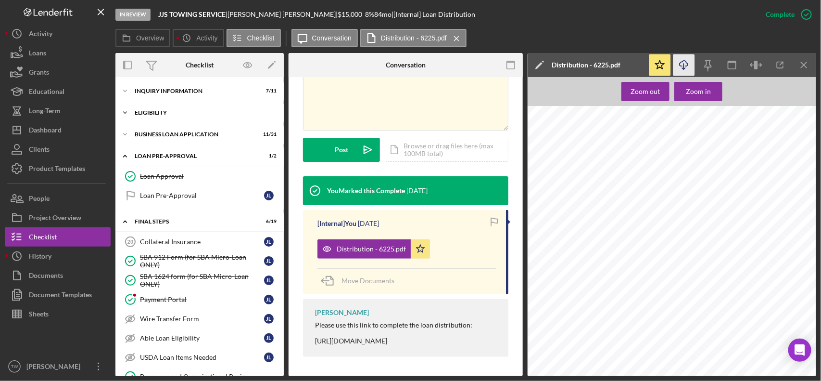
click at [180, 113] on div "ELIGIBILITY" at bounding box center [203, 113] width 137 height 6
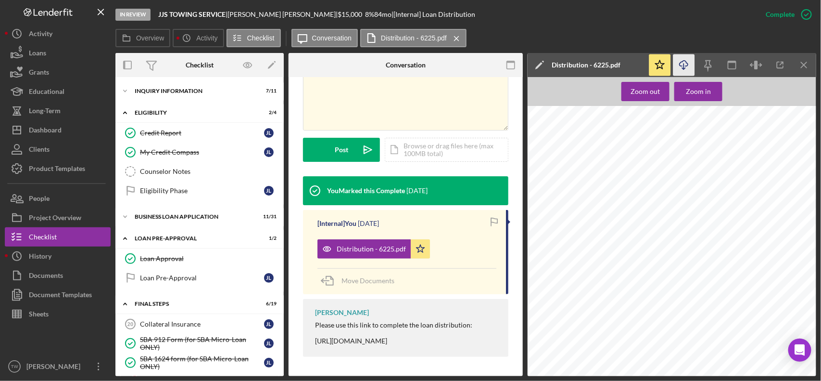
click at [178, 216] on div "BUSINESS LOAN APPLICATION" at bounding box center [203, 217] width 137 height 6
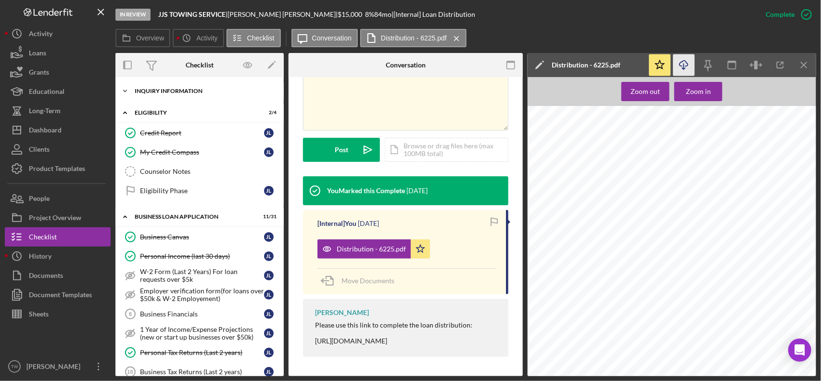
click at [189, 98] on div "Icon/Expander INQUIRY INFORMATION 7 / 11" at bounding box center [199, 90] width 168 height 19
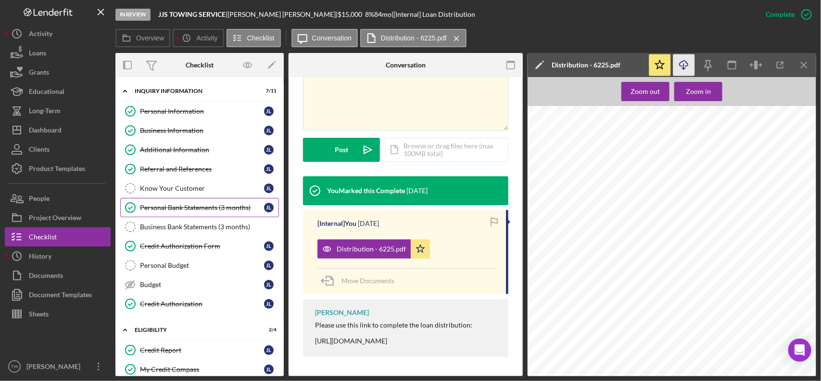
click at [208, 208] on div "Personal Bank Statements (3 months)" at bounding box center [202, 207] width 124 height 8
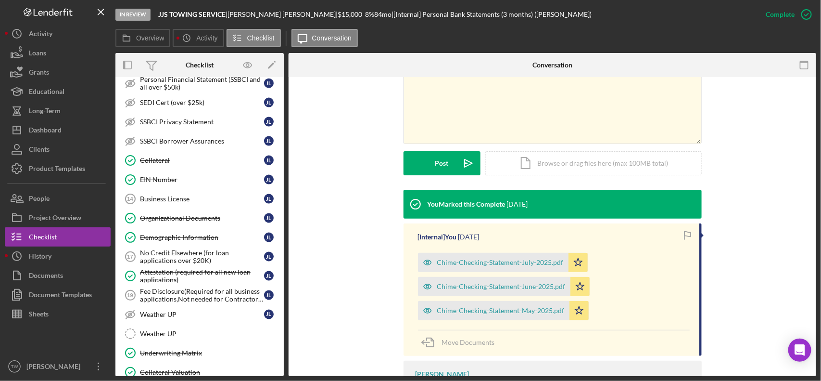
scroll to position [782, 0]
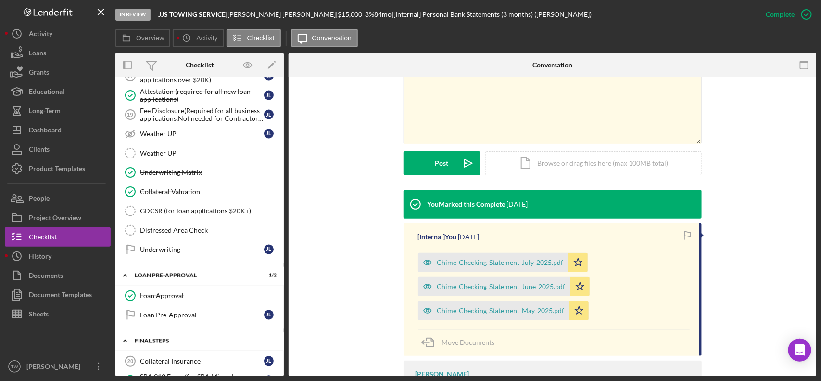
click at [162, 343] on div "FINAL STEPS" at bounding box center [203, 341] width 137 height 6
click at [163, 343] on div "FINAL STEPS" at bounding box center [207, 341] width 129 height 6
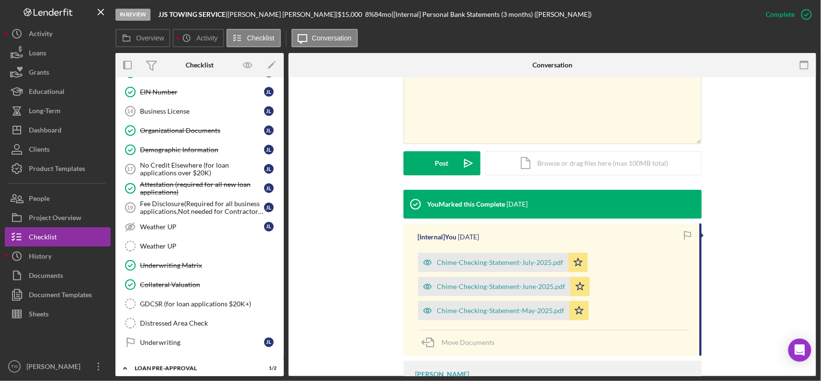
scroll to position [448, 0]
